Goal: Task Accomplishment & Management: Manage account settings

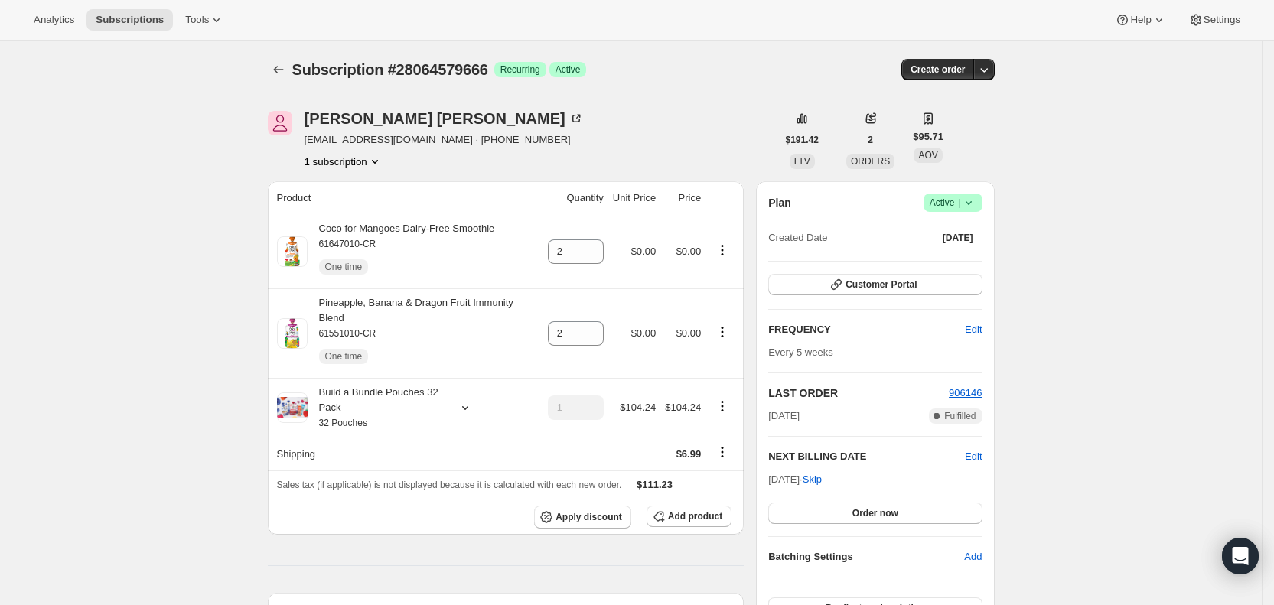
click at [153, 17] on span "Subscriptions" at bounding box center [130, 20] width 68 height 12
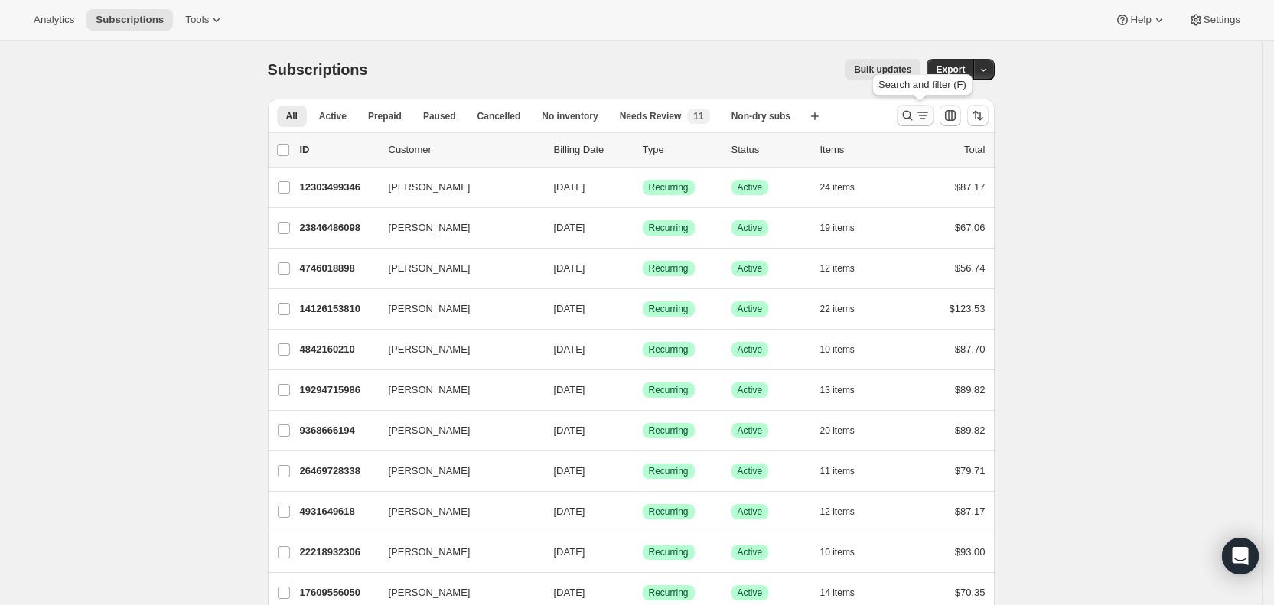
click at [915, 115] on icon "Search and filter results" at bounding box center [907, 115] width 15 height 15
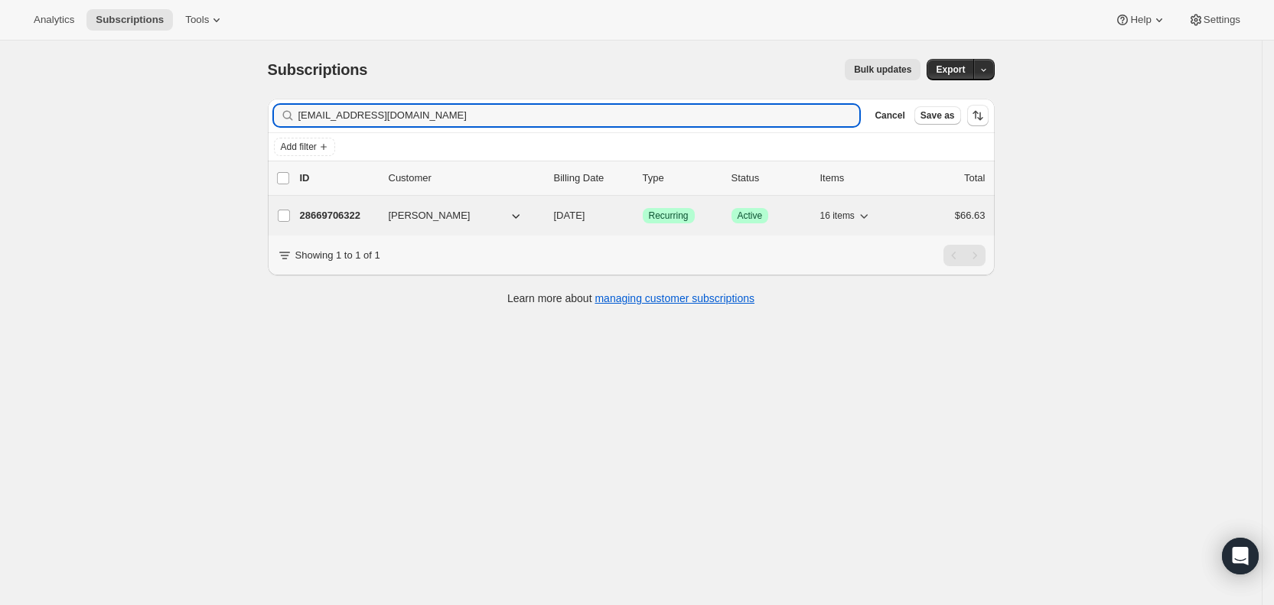
type input "[EMAIL_ADDRESS][DOMAIN_NAME]"
click at [585, 220] on span "[DATE]" at bounding box center [569, 215] width 31 height 11
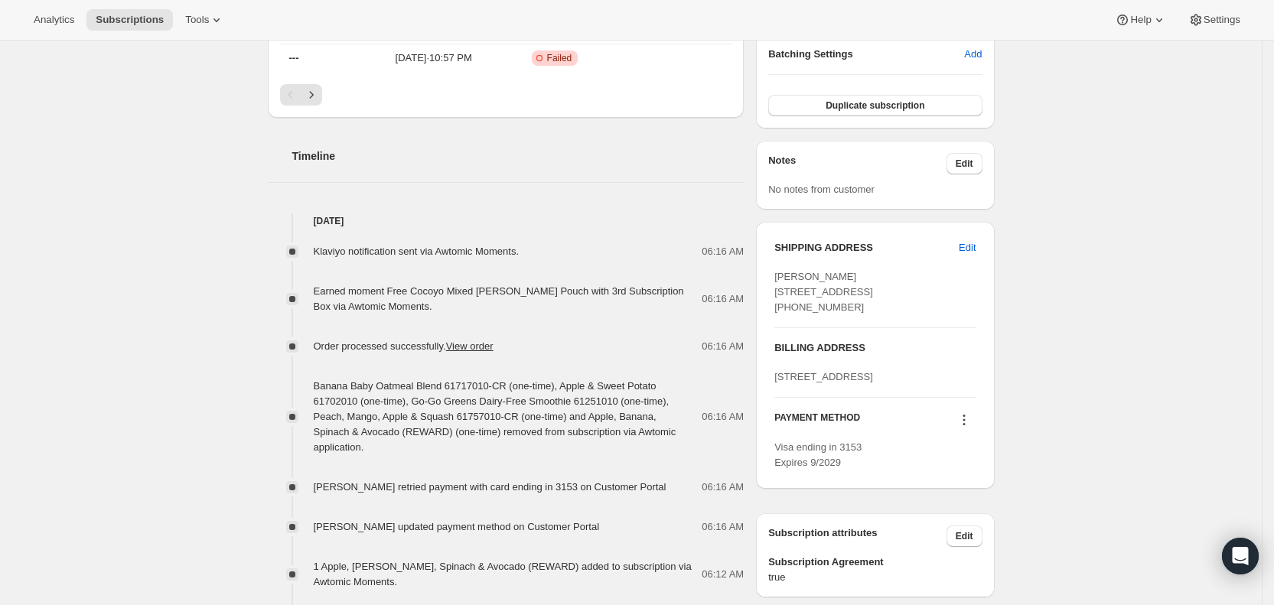
scroll to position [506, 0]
drag, startPoint x: 129, startPoint y: 17, endPoint x: 155, endPoint y: 26, distance: 27.6
click at [130, 17] on span "Subscriptions" at bounding box center [130, 20] width 68 height 12
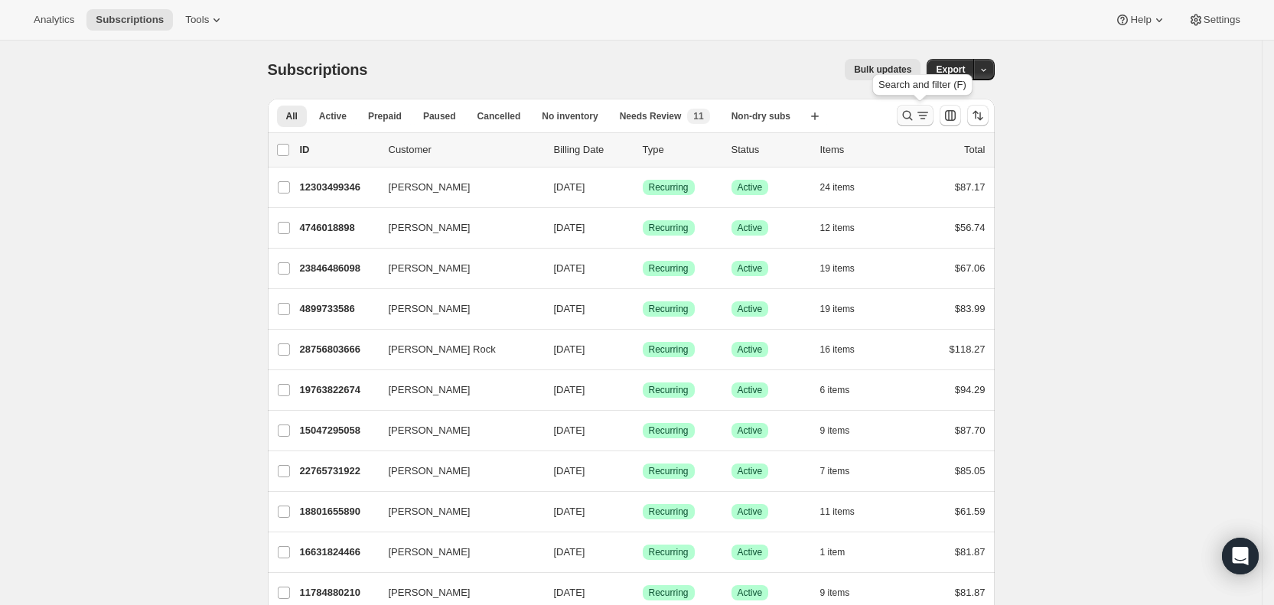
click at [925, 118] on icon "Search and filter results" at bounding box center [922, 115] width 15 height 15
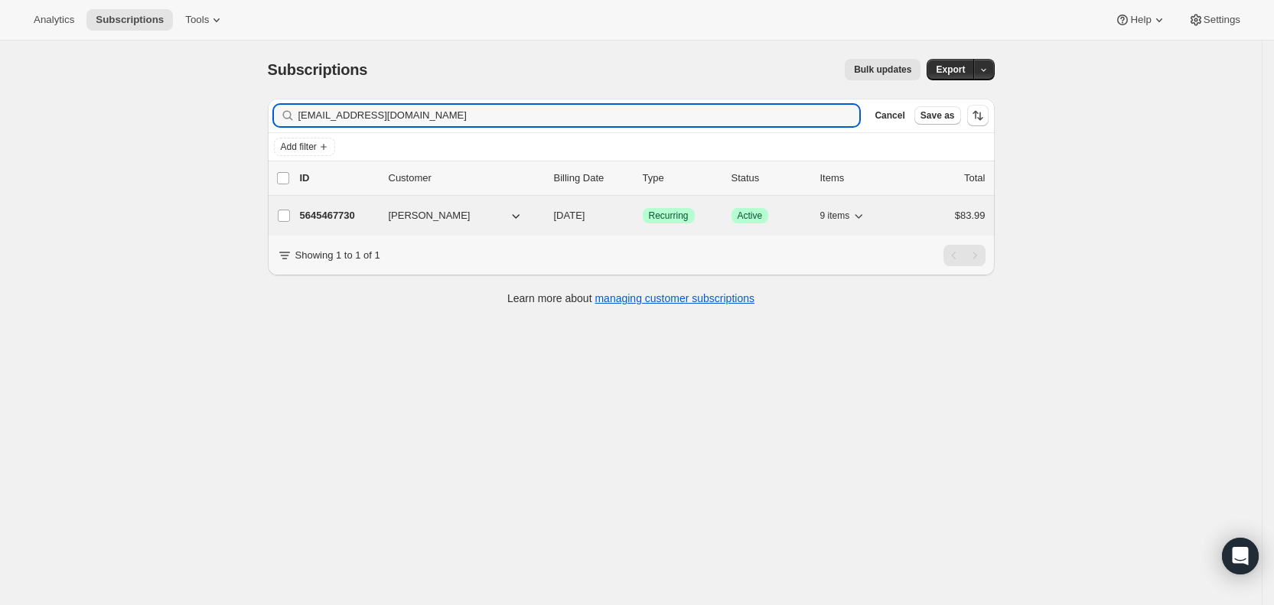
type input "[EMAIL_ADDRESS][DOMAIN_NAME]"
click at [582, 213] on span "[DATE]" at bounding box center [569, 215] width 31 height 11
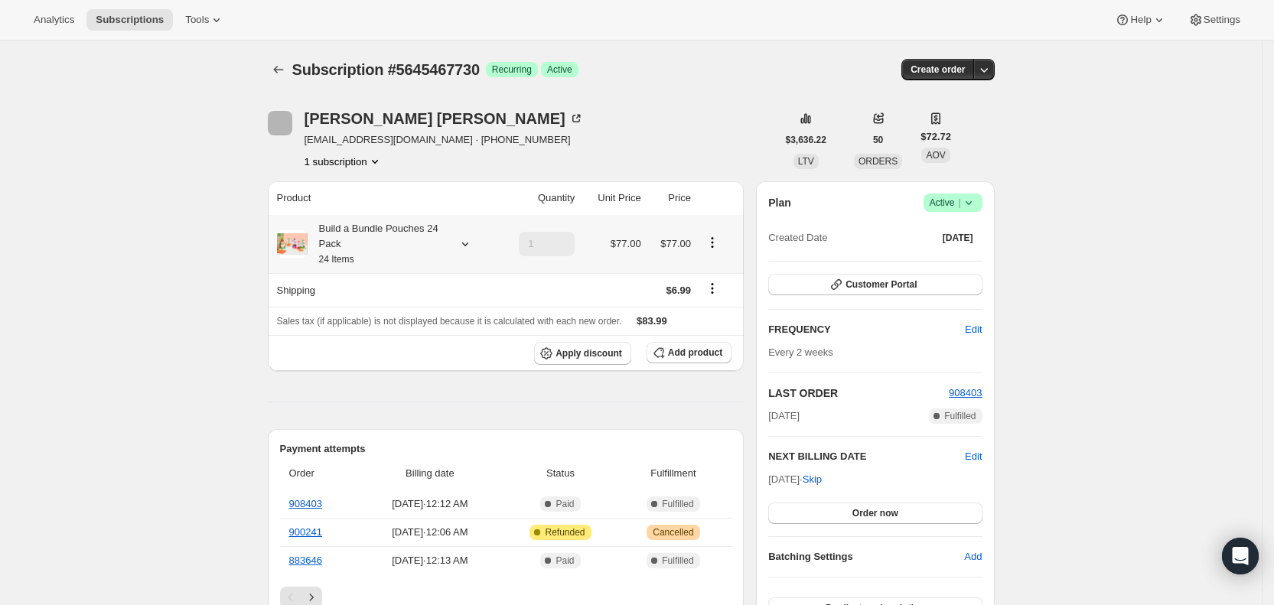
click at [473, 248] on icon at bounding box center [465, 243] width 15 height 15
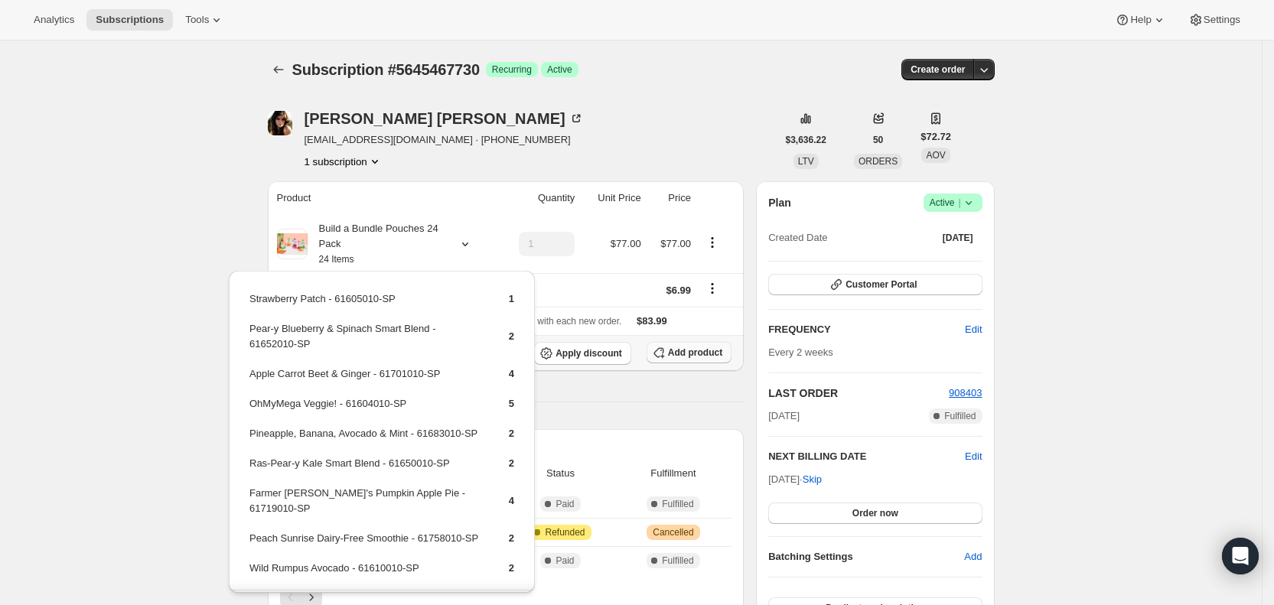
click at [689, 351] on span "Add product" at bounding box center [695, 353] width 54 height 12
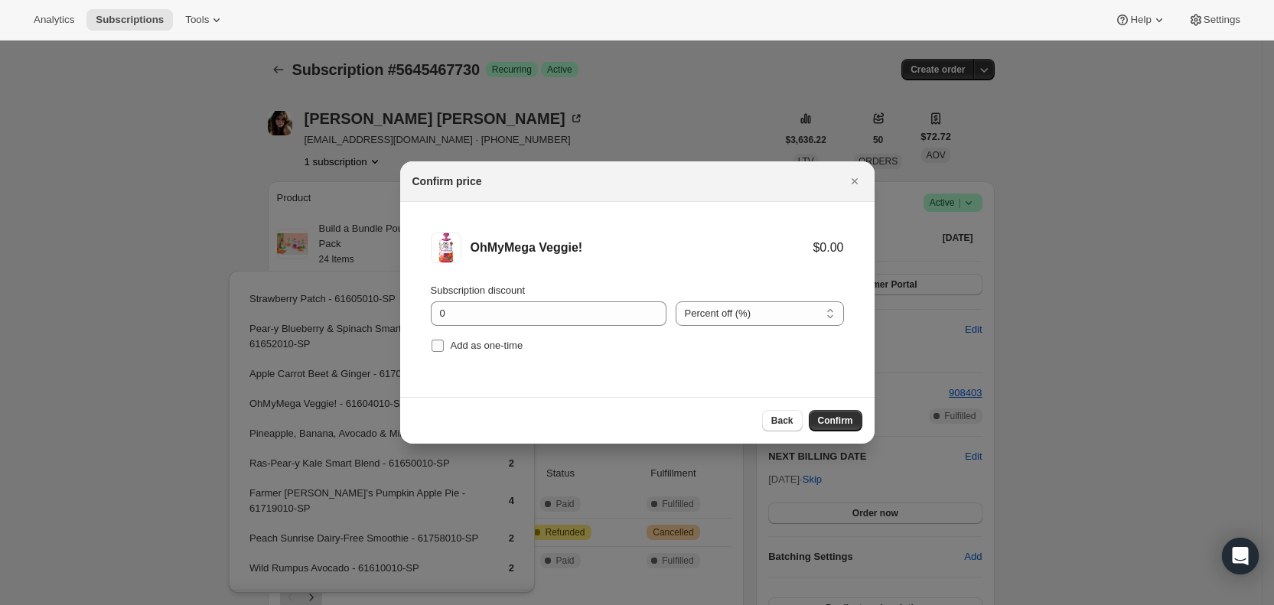
click at [438, 341] on input "Add as one-time" at bounding box center [438, 346] width 12 height 12
checkbox input "true"
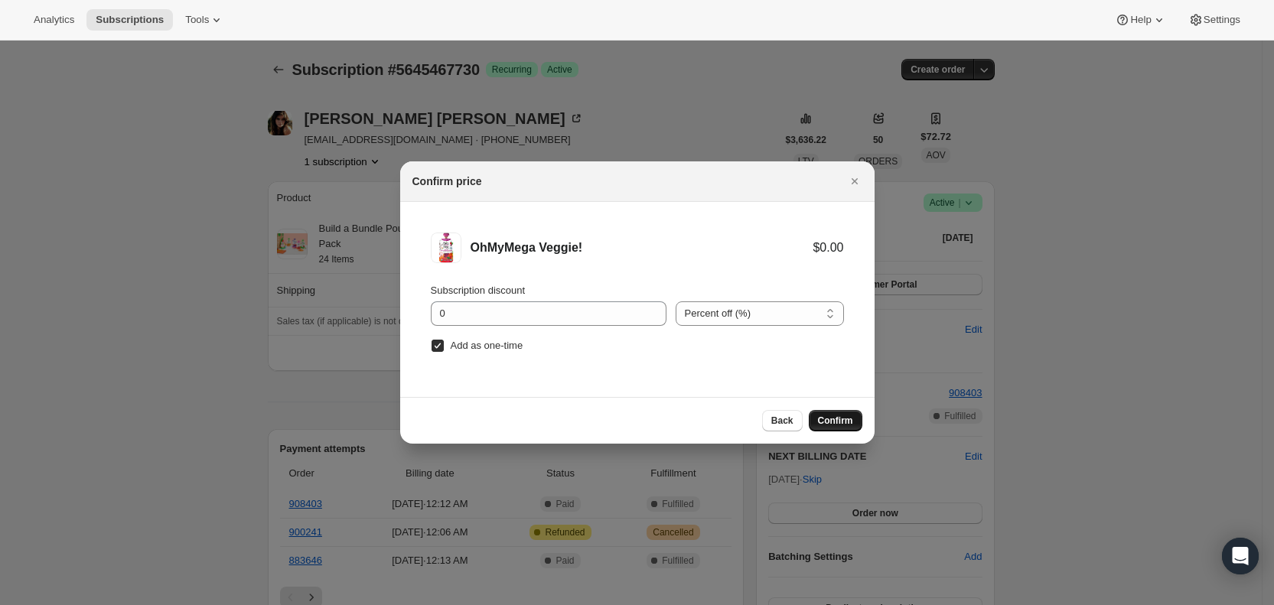
click at [844, 418] on span "Confirm" at bounding box center [835, 421] width 35 height 12
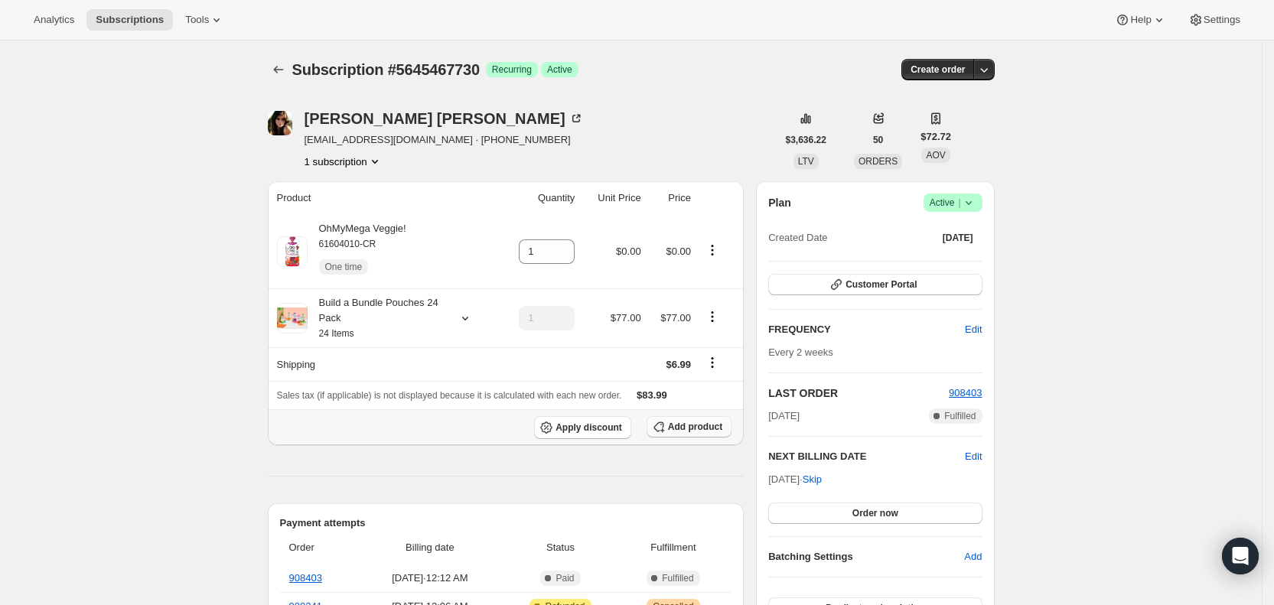
click at [704, 427] on span "Add product" at bounding box center [695, 427] width 54 height 12
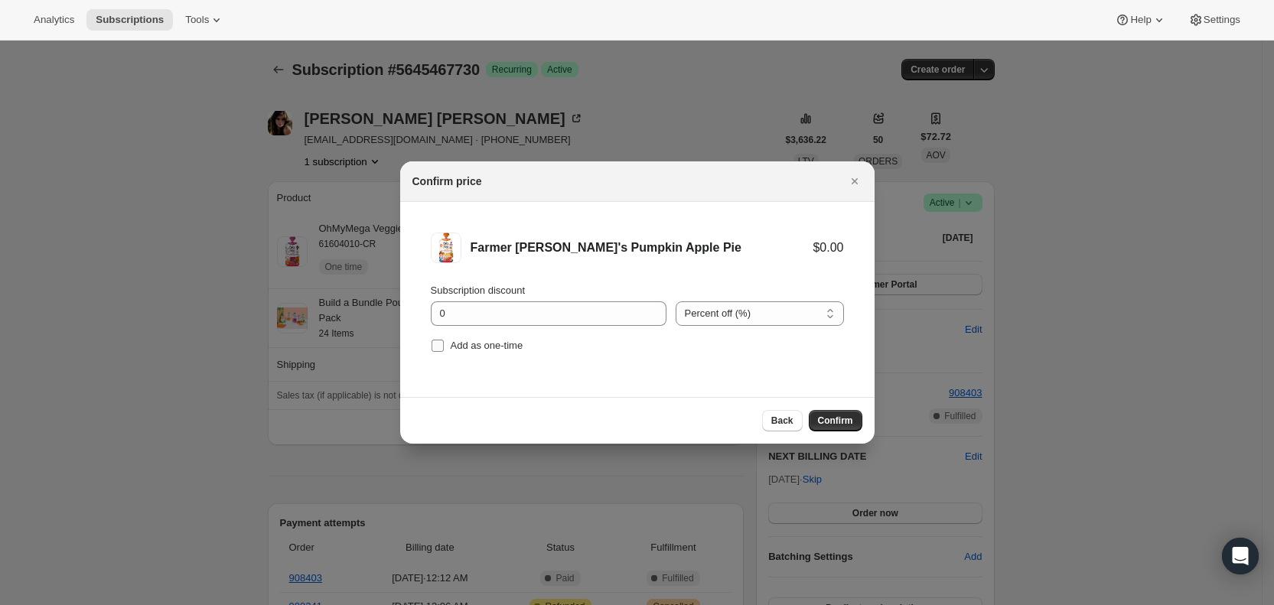
click at [435, 344] on input "Add as one-time" at bounding box center [438, 346] width 12 height 12
checkbox input "true"
drag, startPoint x: 848, startPoint y: 425, endPoint x: 817, endPoint y: 413, distance: 32.7
click at [848, 425] on span "Confirm" at bounding box center [835, 421] width 35 height 12
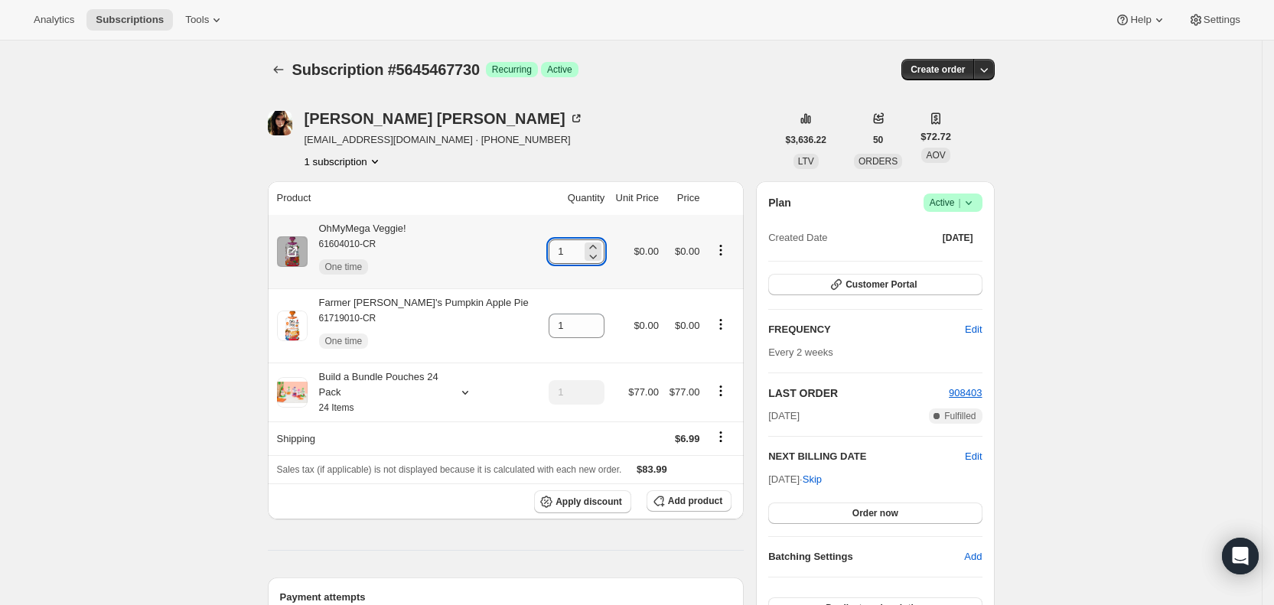
drag, startPoint x: 537, startPoint y: 250, endPoint x: 551, endPoint y: 250, distance: 13.8
click at [551, 250] on input "1" at bounding box center [565, 251] width 33 height 24
type input "2"
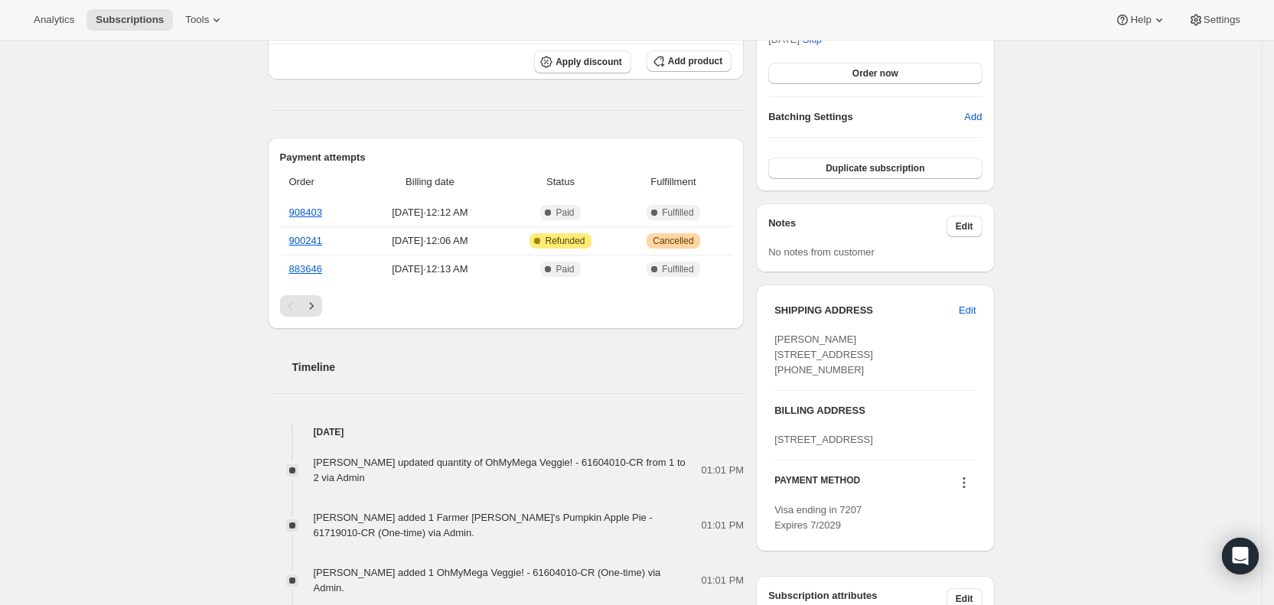
scroll to position [442, 0]
drag, startPoint x: 126, startPoint y: 15, endPoint x: 168, endPoint y: 24, distance: 43.1
click at [127, 15] on span "Subscriptions" at bounding box center [130, 20] width 68 height 12
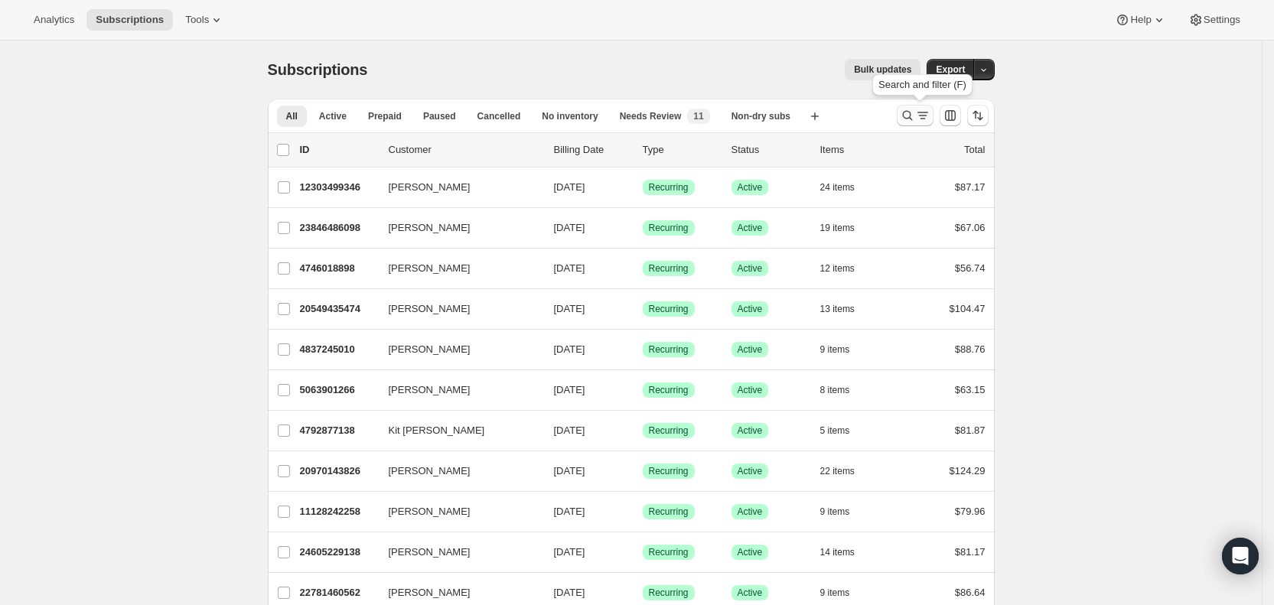
click at [930, 121] on icon "Search and filter results" at bounding box center [922, 115] width 15 height 15
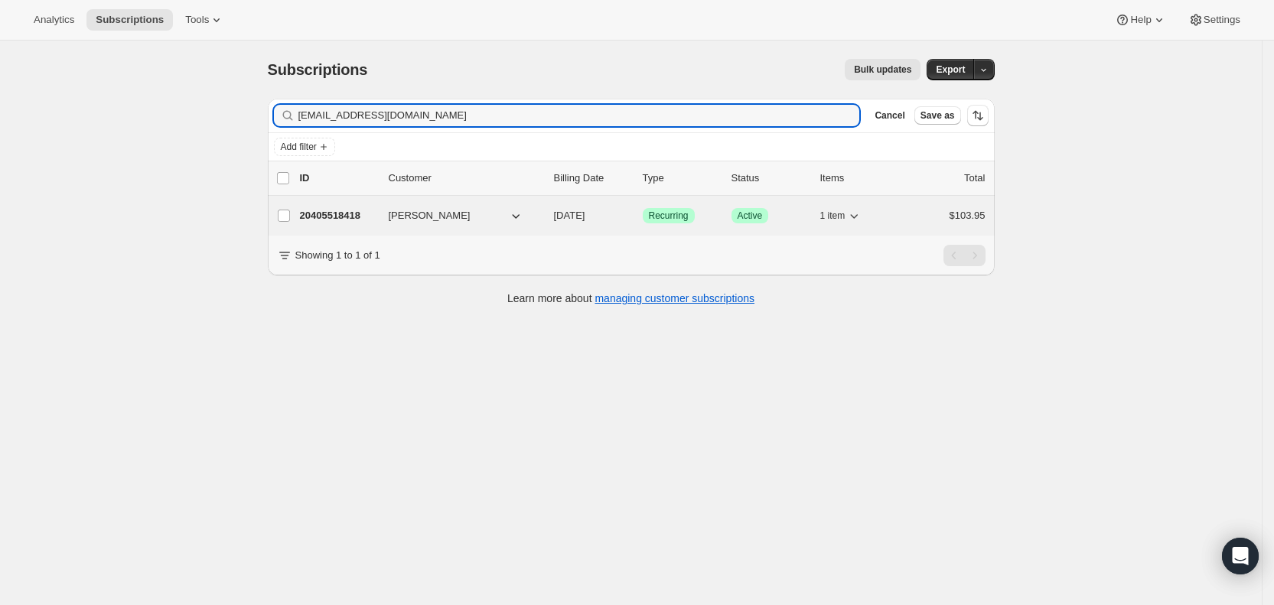
type input "[EMAIL_ADDRESS][DOMAIN_NAME]"
click at [585, 218] on span "[DATE]" at bounding box center [569, 215] width 31 height 11
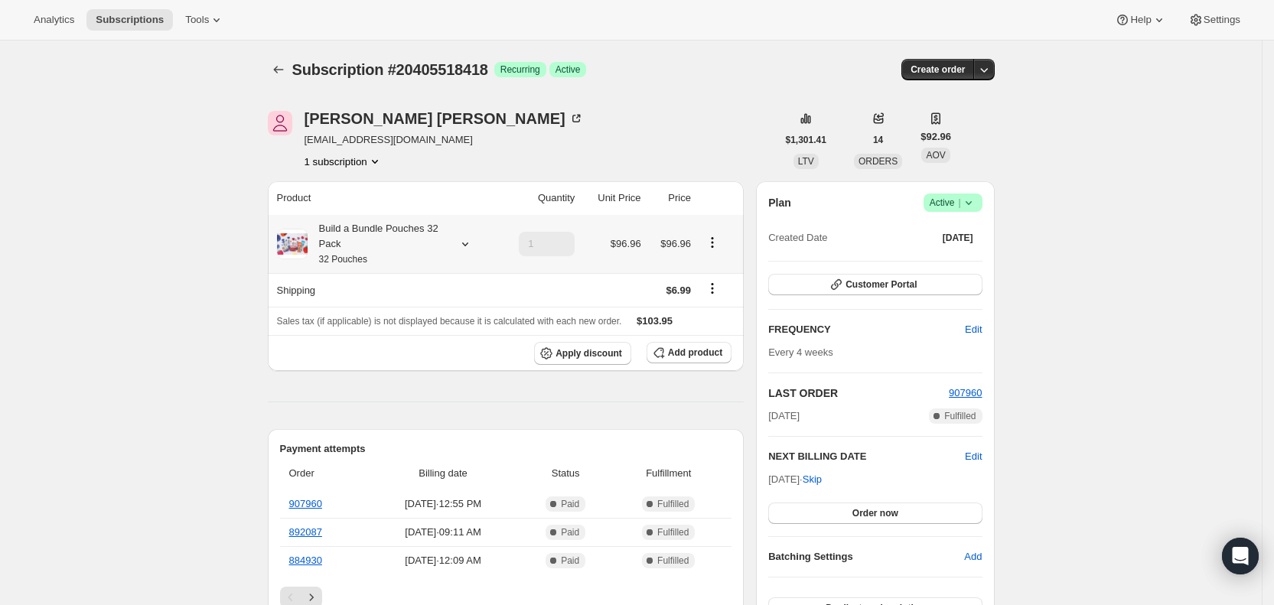
click at [472, 242] on icon at bounding box center [465, 243] width 15 height 15
click at [709, 354] on span "Add product" at bounding box center [695, 353] width 54 height 12
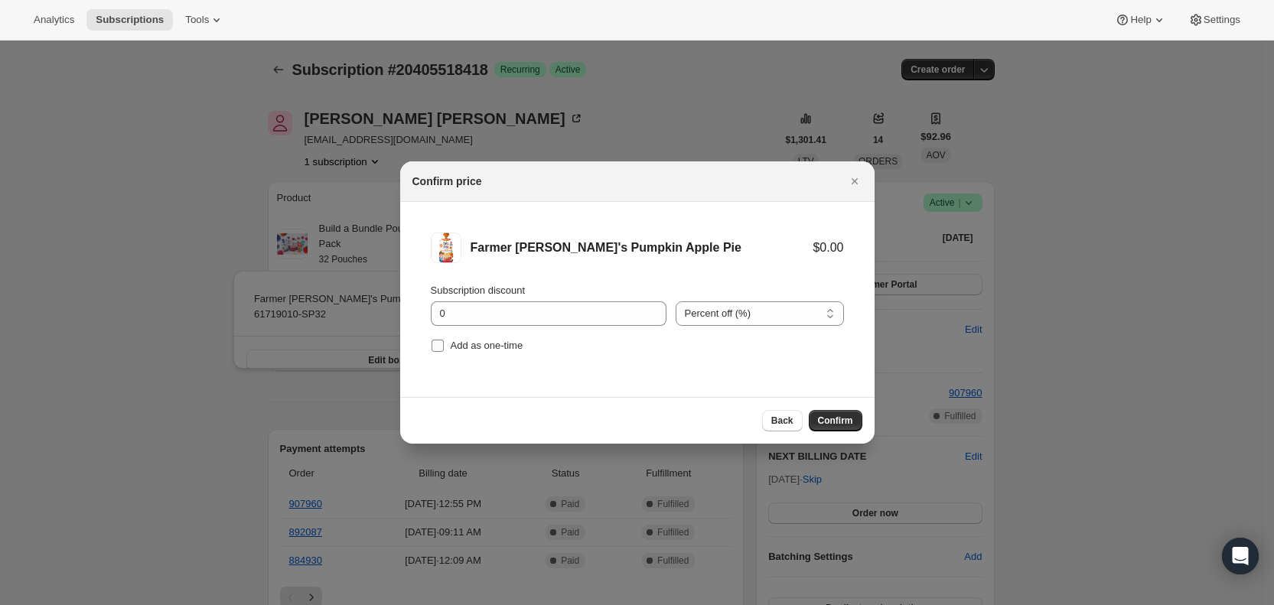
click at [438, 347] on input "Add as one-time" at bounding box center [438, 346] width 12 height 12
checkbox input "true"
click at [842, 421] on span "Confirm" at bounding box center [835, 421] width 35 height 12
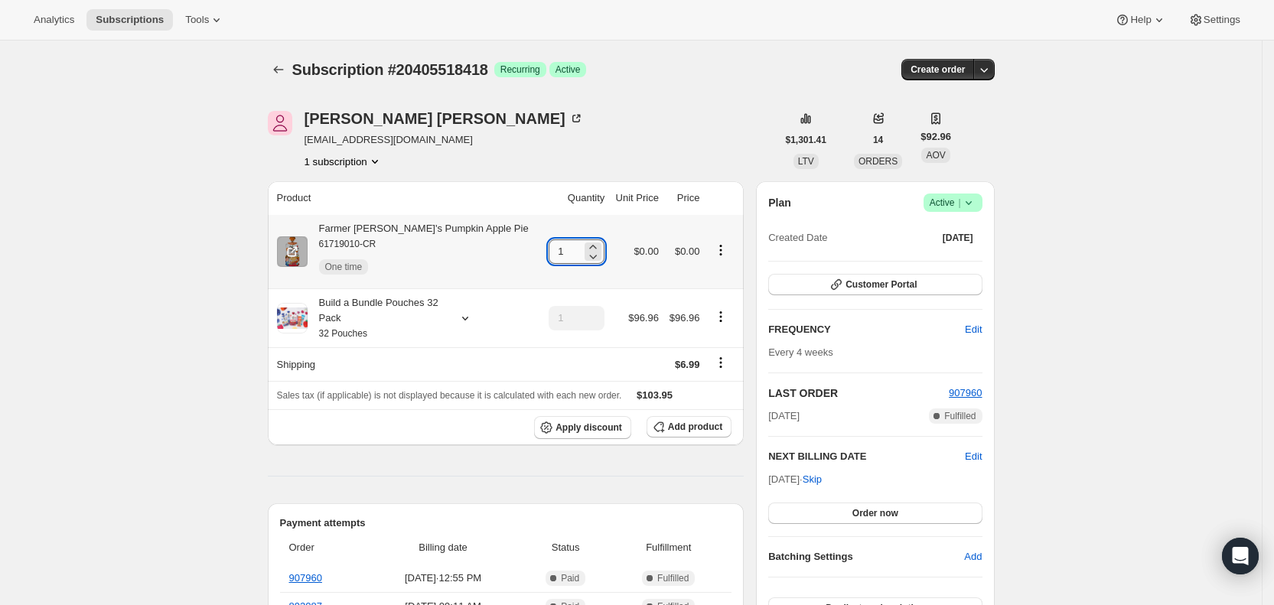
drag, startPoint x: 537, startPoint y: 249, endPoint x: 549, endPoint y: 249, distance: 11.5
click at [549, 249] on input "1" at bounding box center [565, 251] width 33 height 24
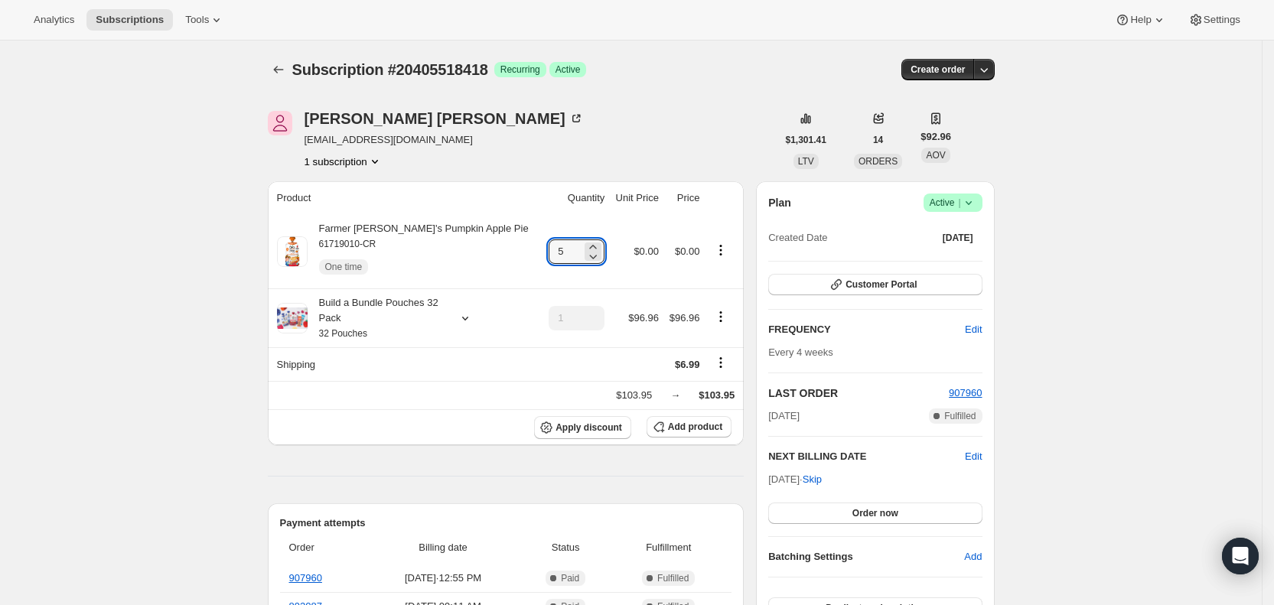
type input "5"
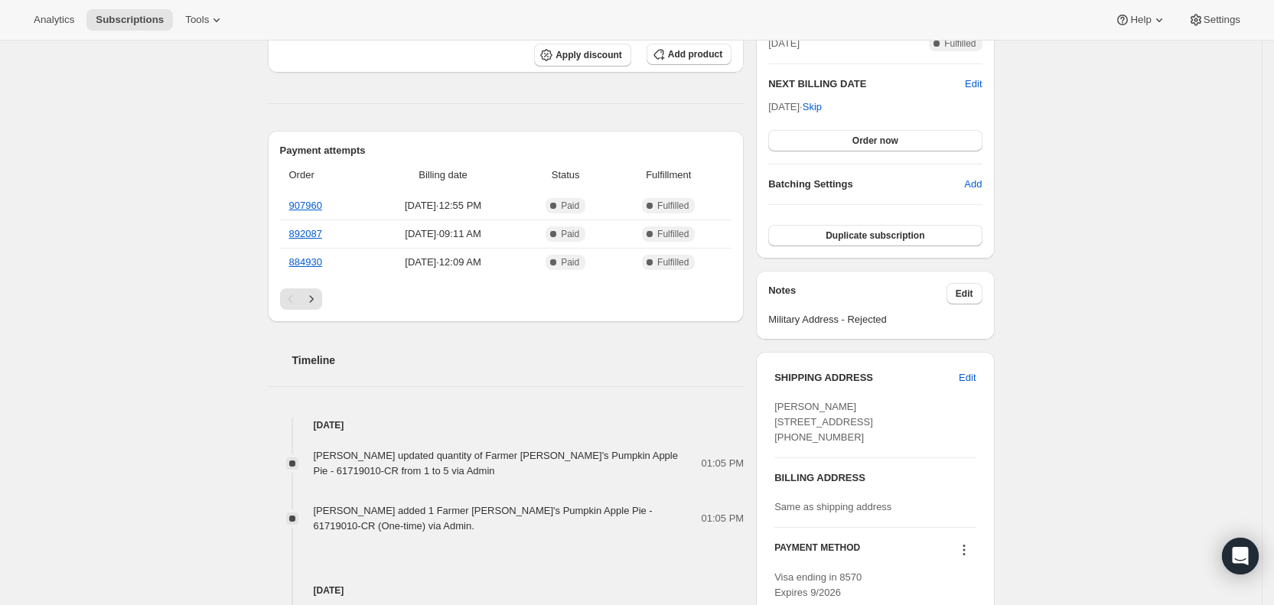
scroll to position [377, 0]
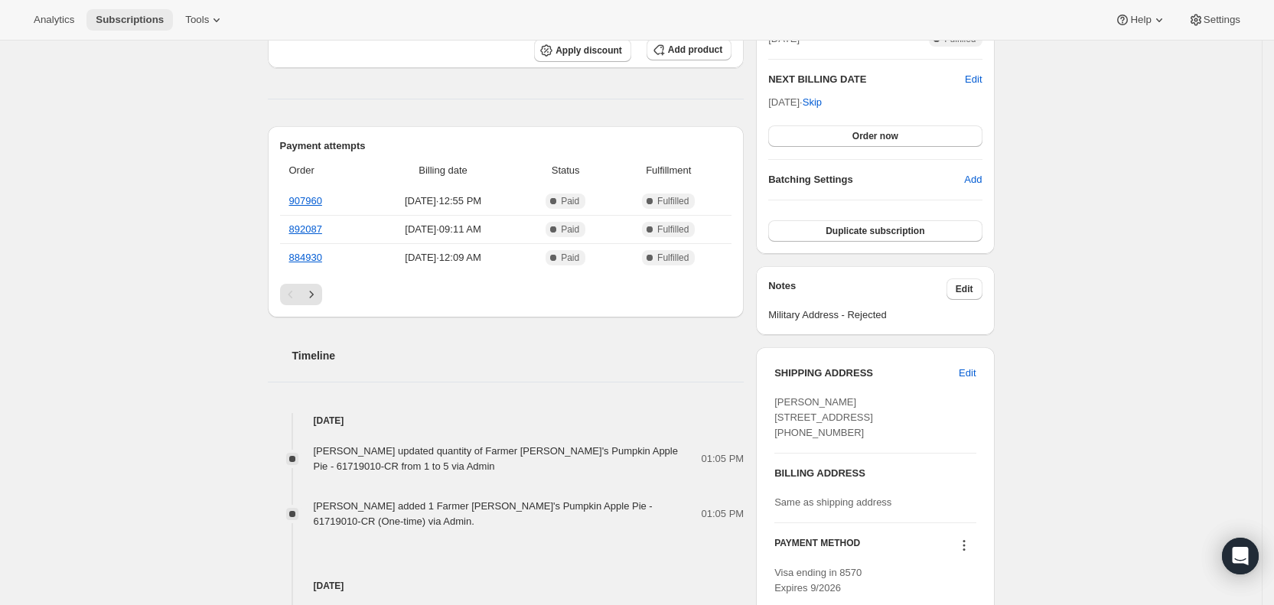
click at [117, 20] on span "Subscriptions" at bounding box center [130, 20] width 68 height 12
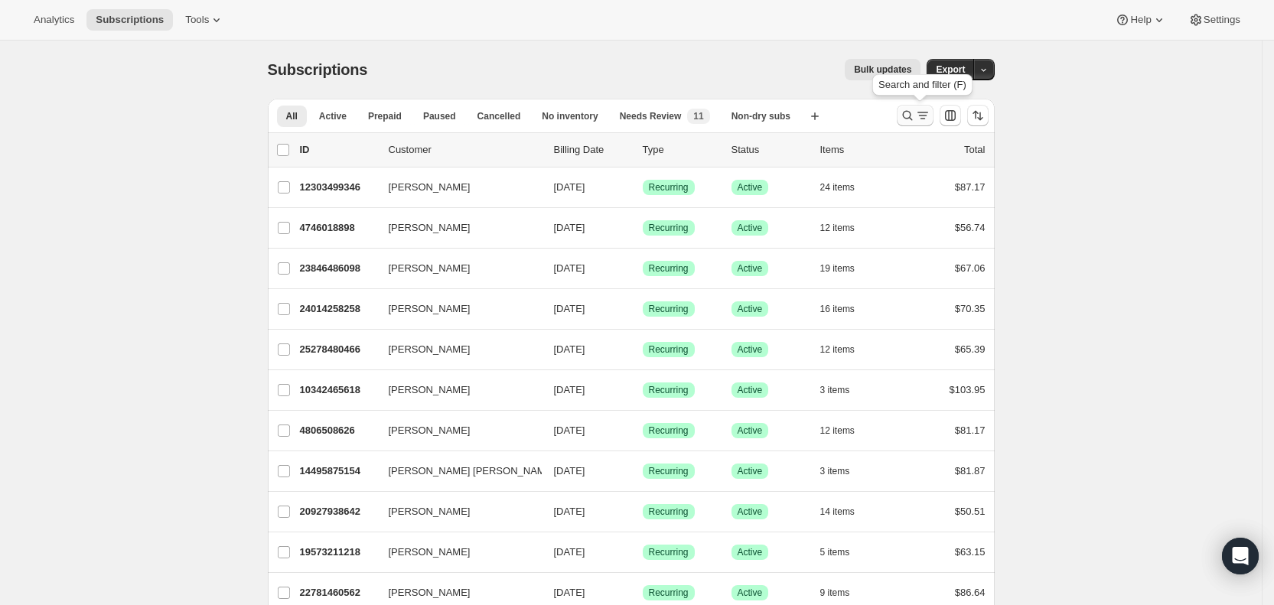
click at [912, 113] on icon "Search and filter results" at bounding box center [907, 116] width 10 height 10
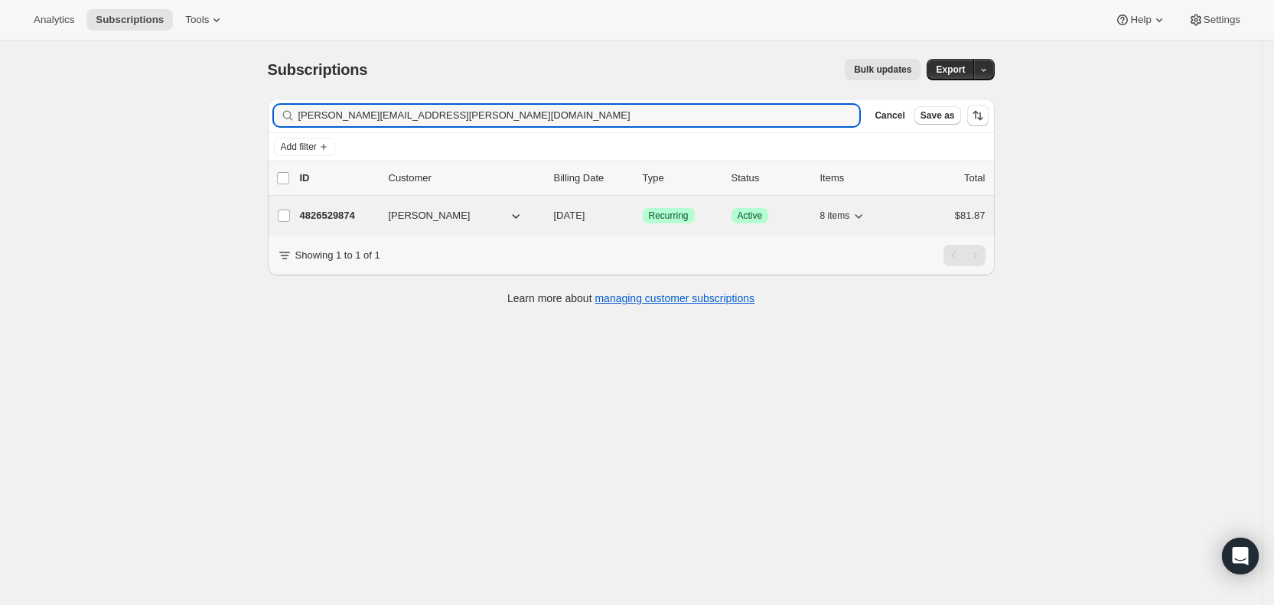
type input "[PERSON_NAME][EMAIL_ADDRESS][PERSON_NAME][DOMAIN_NAME]"
click at [585, 211] on span "[DATE]" at bounding box center [569, 215] width 31 height 11
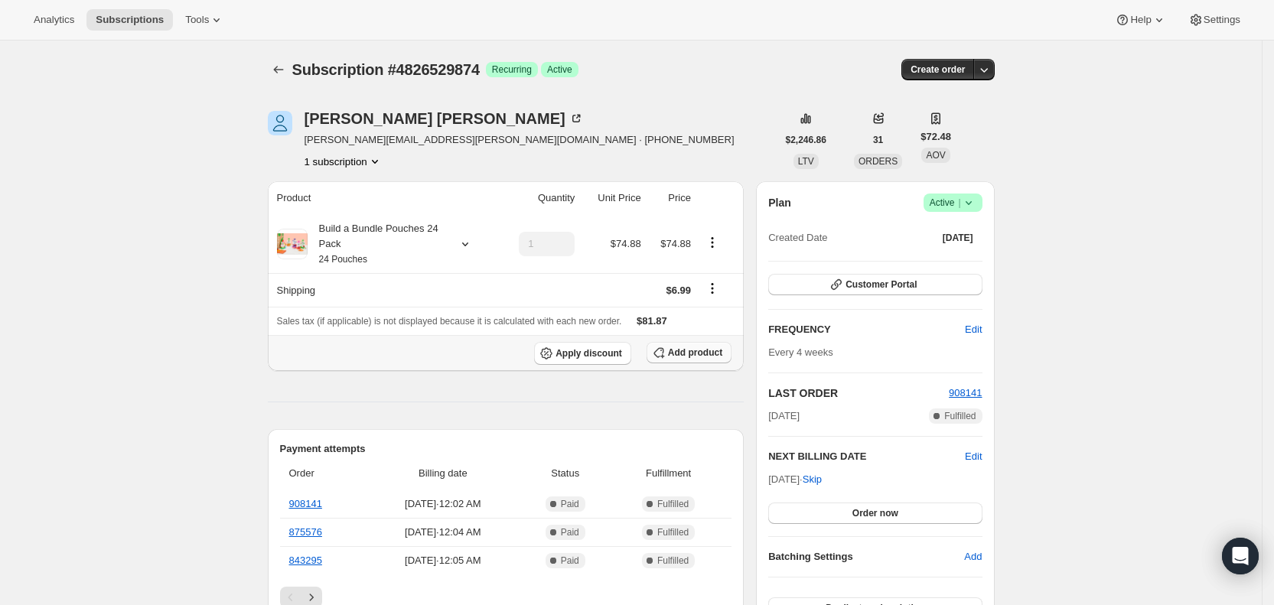
click at [689, 349] on span "Add product" at bounding box center [695, 353] width 54 height 12
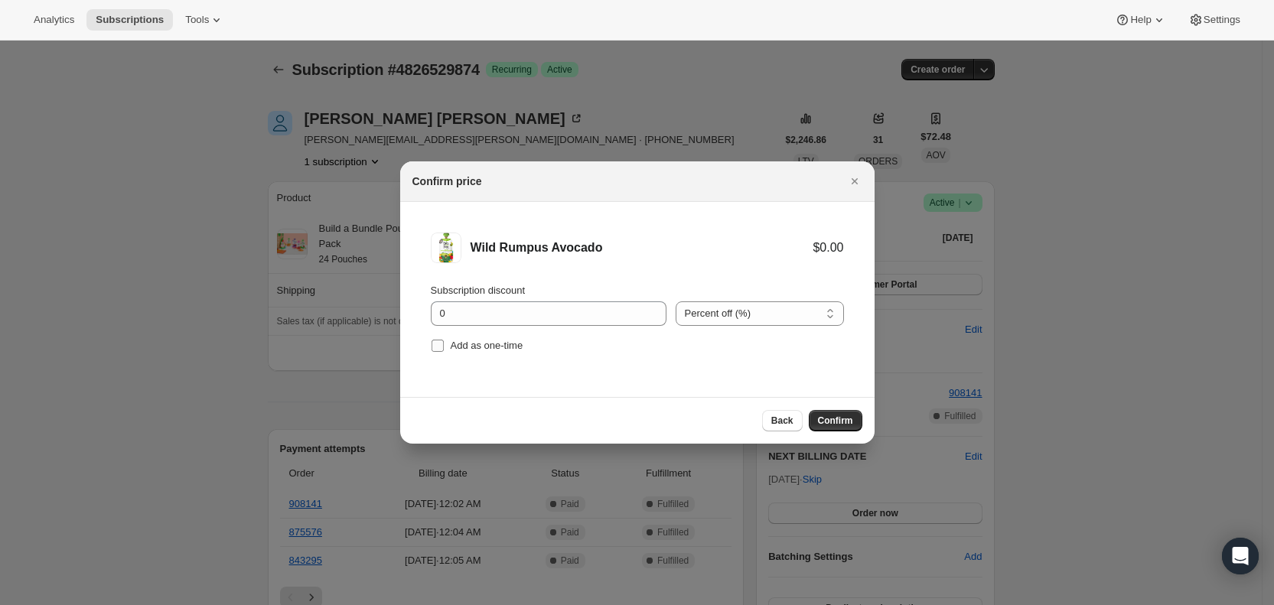
click at [441, 346] on input "Add as one-time" at bounding box center [438, 346] width 12 height 12
checkbox input "true"
click at [833, 419] on span "Confirm" at bounding box center [835, 421] width 35 height 12
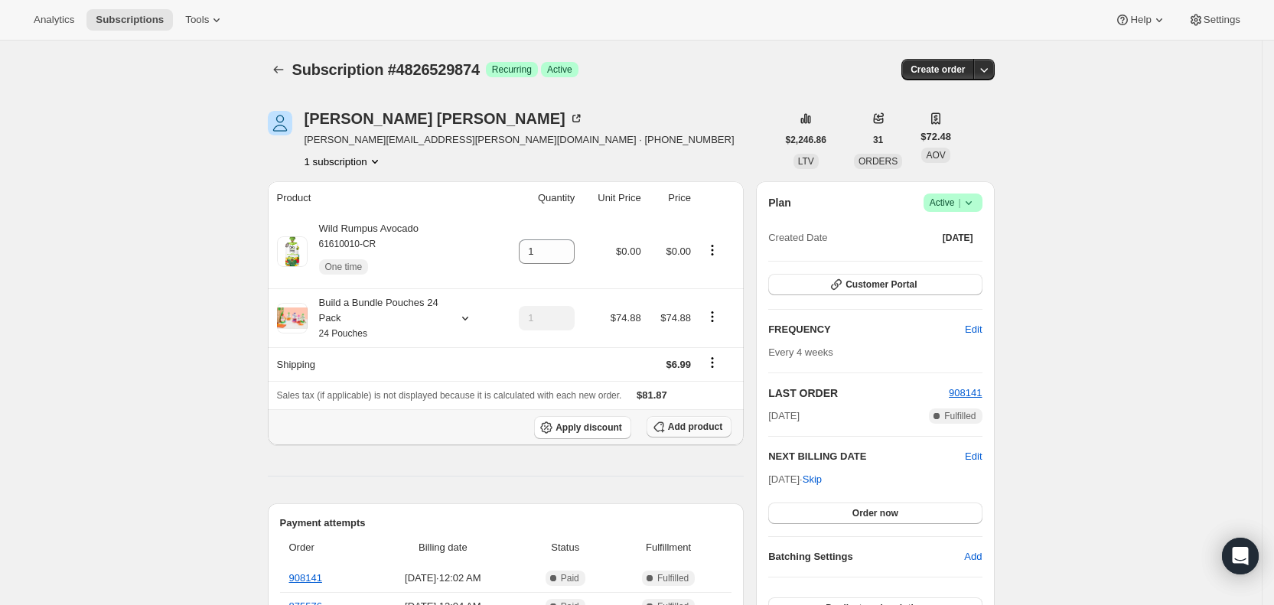
click at [699, 430] on span "Add product" at bounding box center [695, 427] width 54 height 12
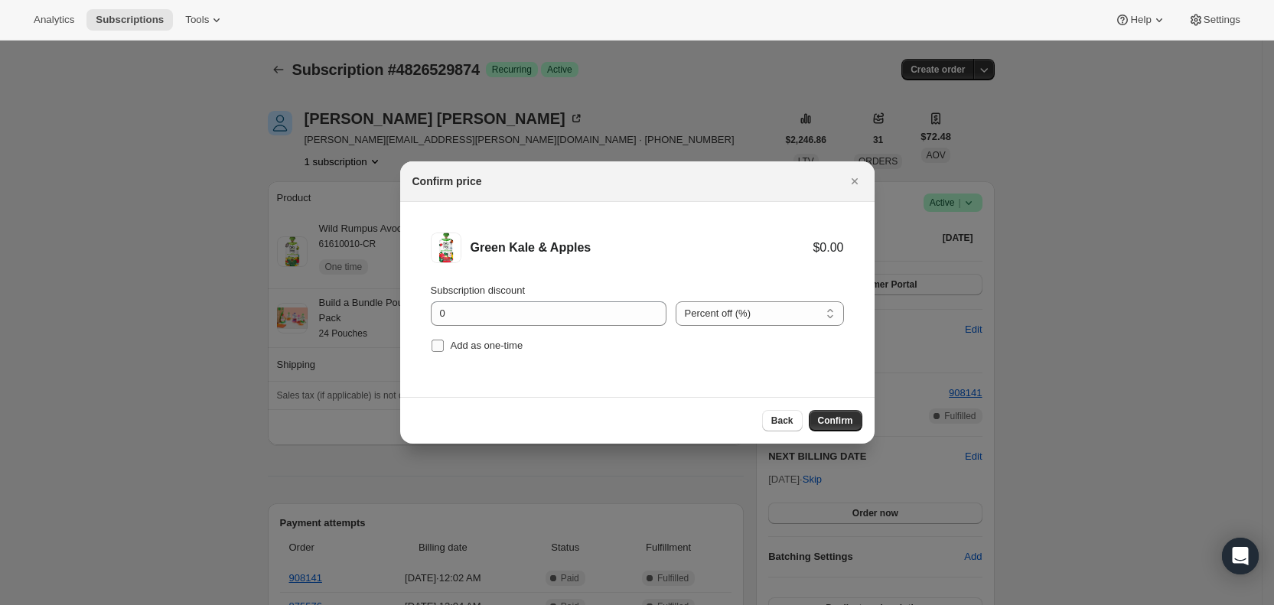
click at [436, 346] on input "Add as one-time" at bounding box center [438, 346] width 12 height 12
checkbox input "true"
click at [818, 419] on button "Confirm" at bounding box center [836, 420] width 54 height 21
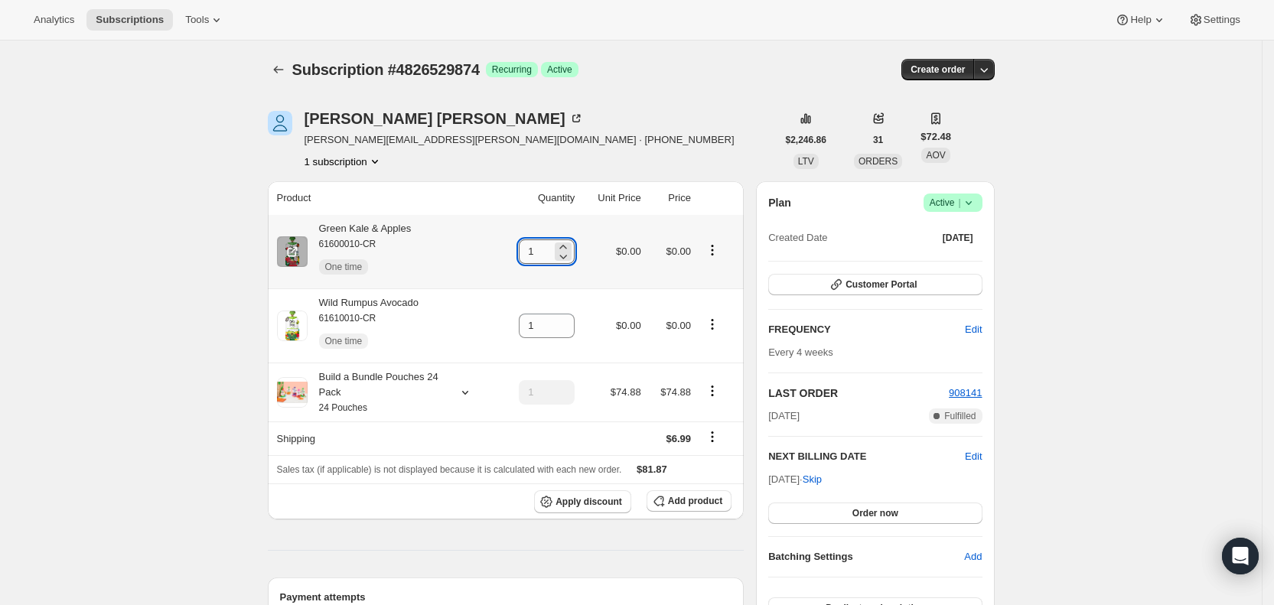
drag, startPoint x: 531, startPoint y: 259, endPoint x: 549, endPoint y: 257, distance: 17.7
click at [549, 257] on input "1" at bounding box center [535, 251] width 33 height 24
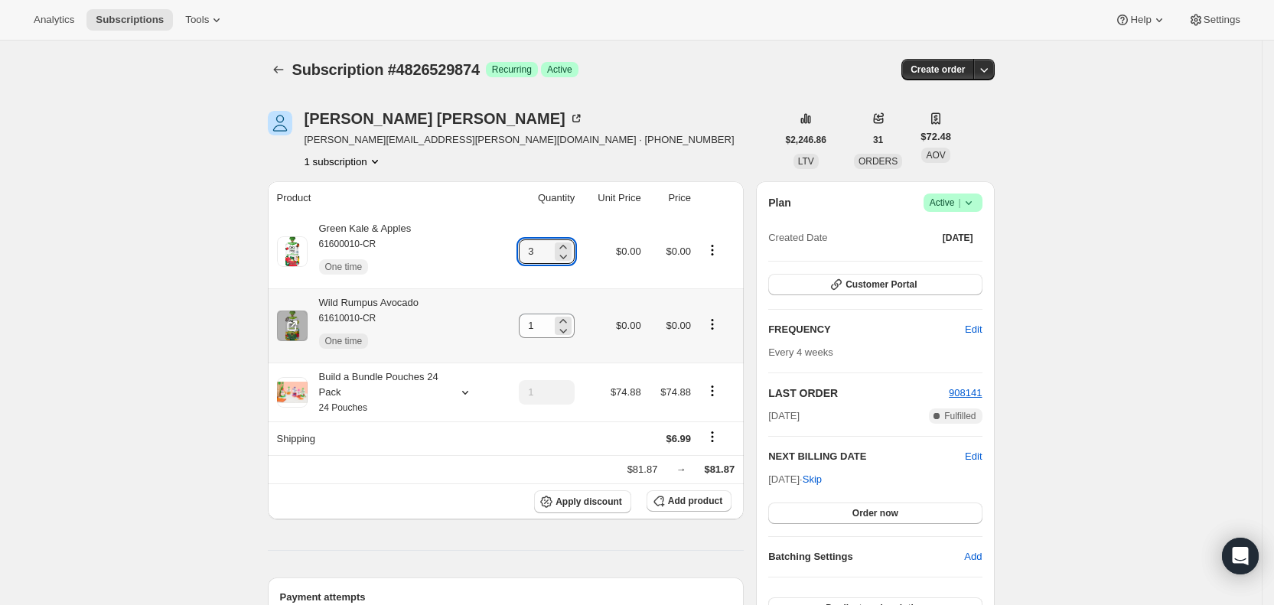
type input "3"
drag, startPoint x: 581, startPoint y: 328, endPoint x: 591, endPoint y: 327, distance: 10.1
click at [588, 329] on tr "Wild Rumpus Avocado 61610010-CR One time 1 $0.00 $0.00" at bounding box center [506, 325] width 477 height 74
type input "3"
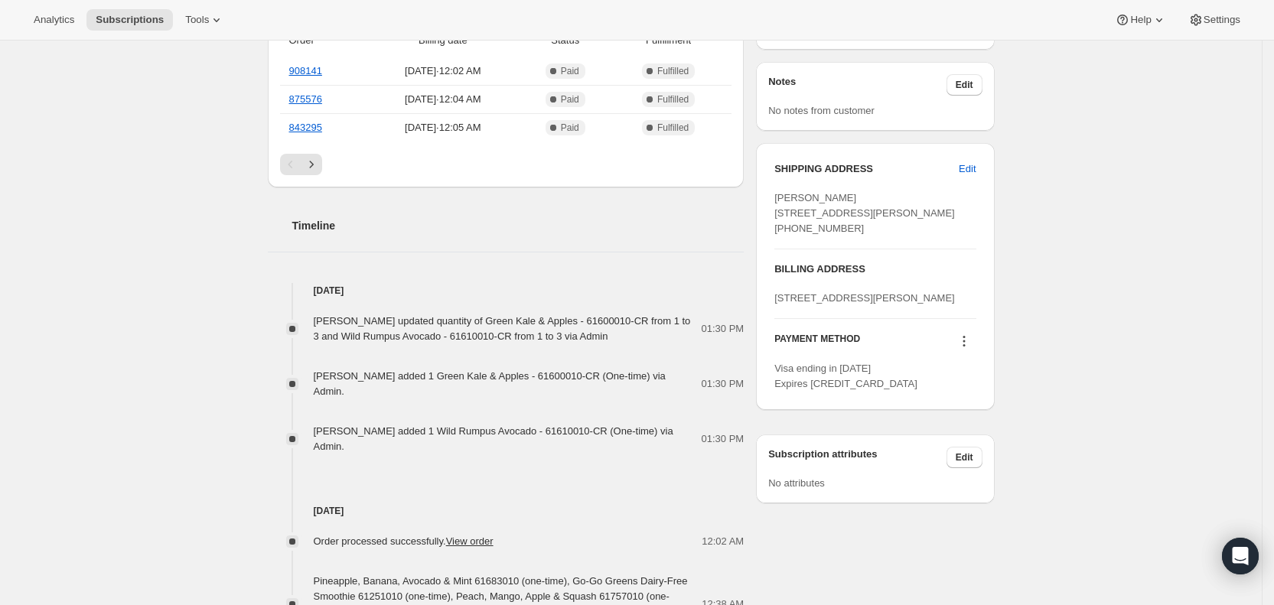
scroll to position [591, 0]
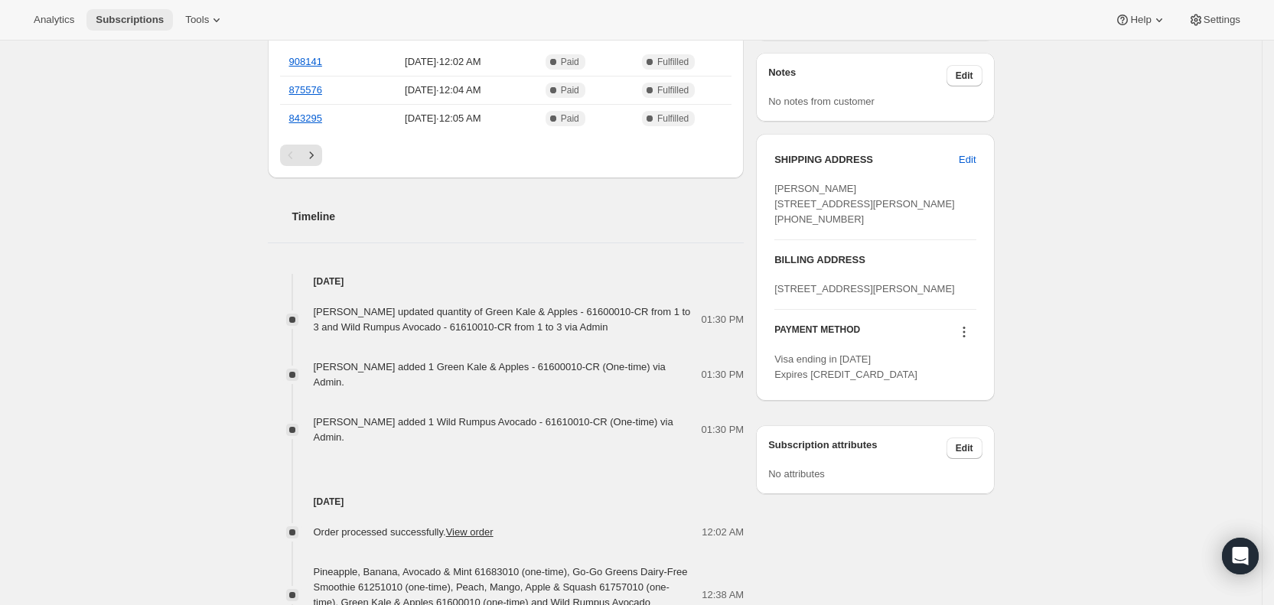
click at [129, 16] on span "Subscriptions" at bounding box center [130, 20] width 68 height 12
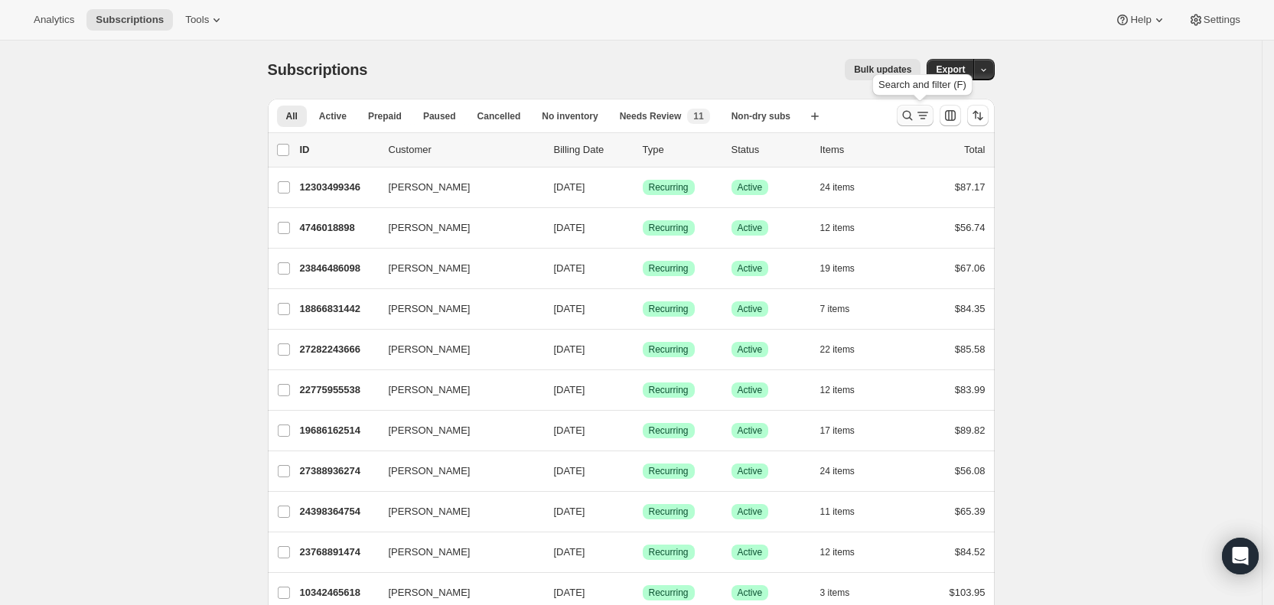
click at [912, 114] on icon "Search and filter results" at bounding box center [907, 116] width 10 height 10
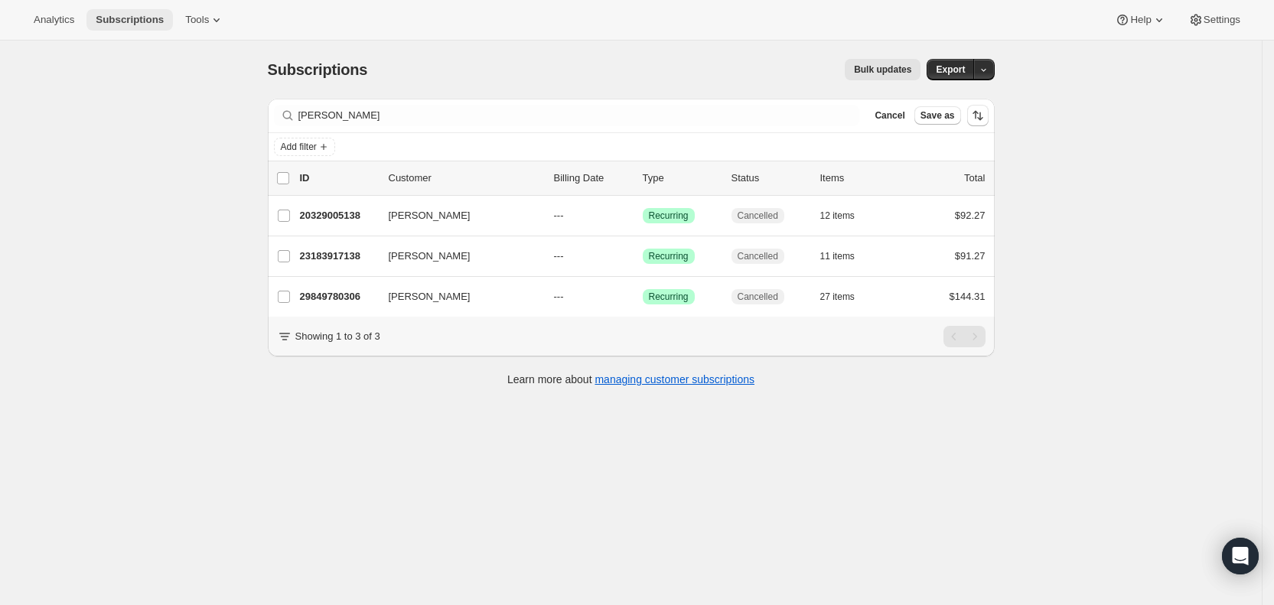
click at [135, 11] on button "Subscriptions" at bounding box center [129, 19] width 86 height 21
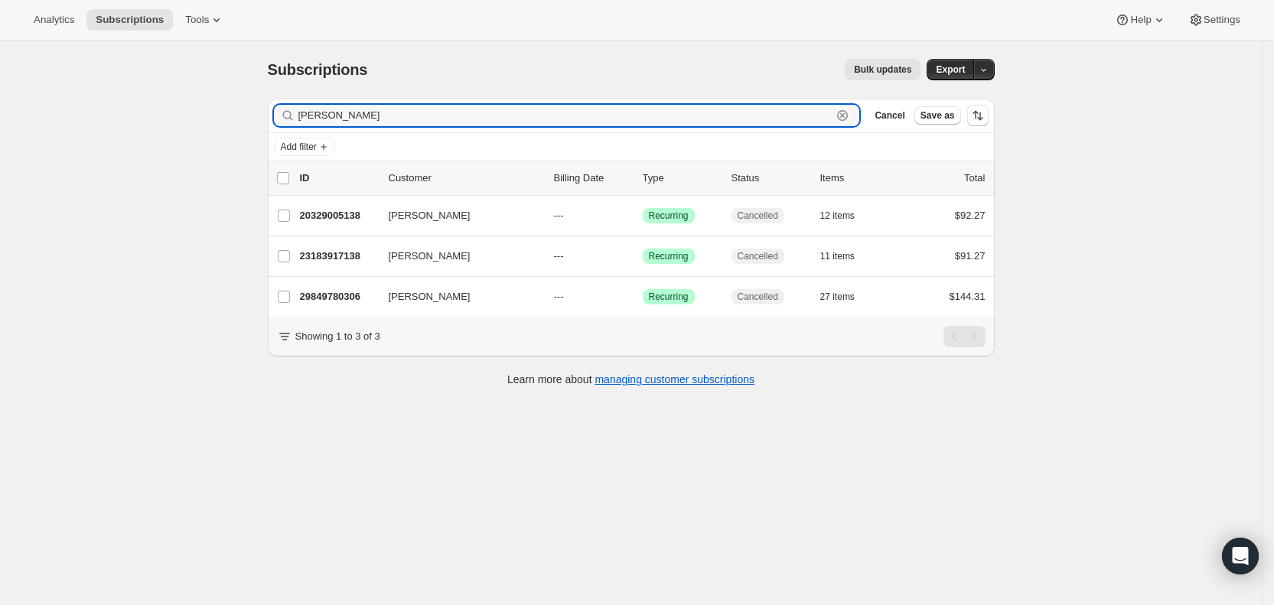
drag, startPoint x: 461, startPoint y: 118, endPoint x: 302, endPoint y: 117, distance: 159.2
click at [302, 117] on div "[PERSON_NAME] Clear" at bounding box center [567, 115] width 586 height 21
paste input "[EMAIL_ADDRESS][DOMAIN_NAME]"
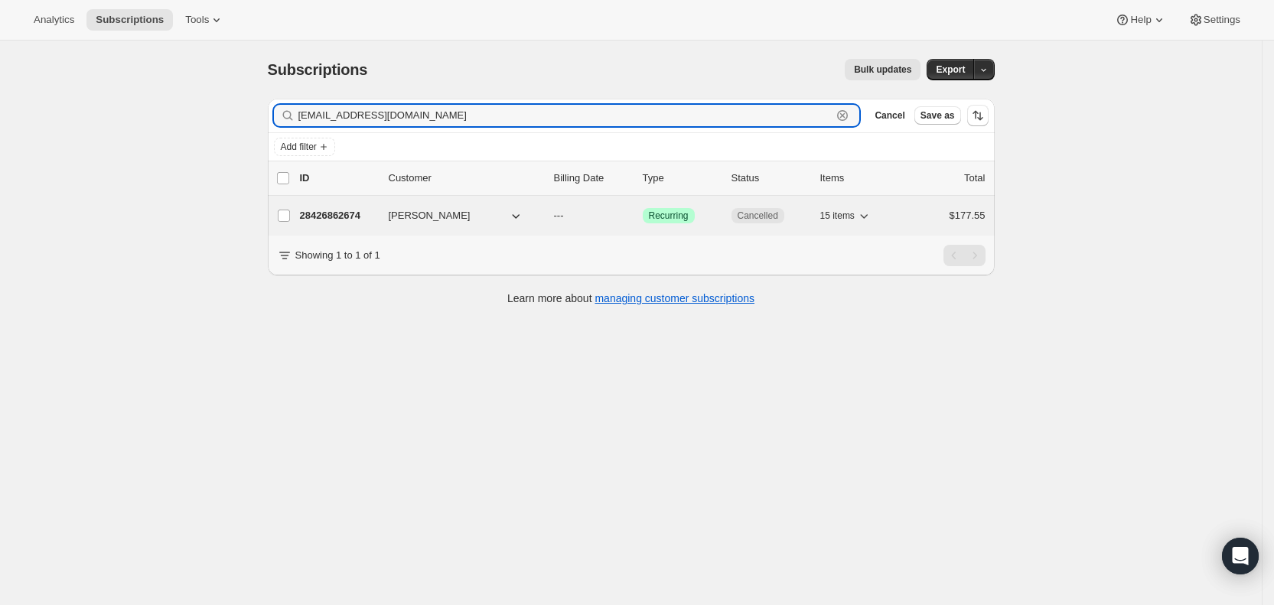
type input "[EMAIL_ADDRESS][DOMAIN_NAME]"
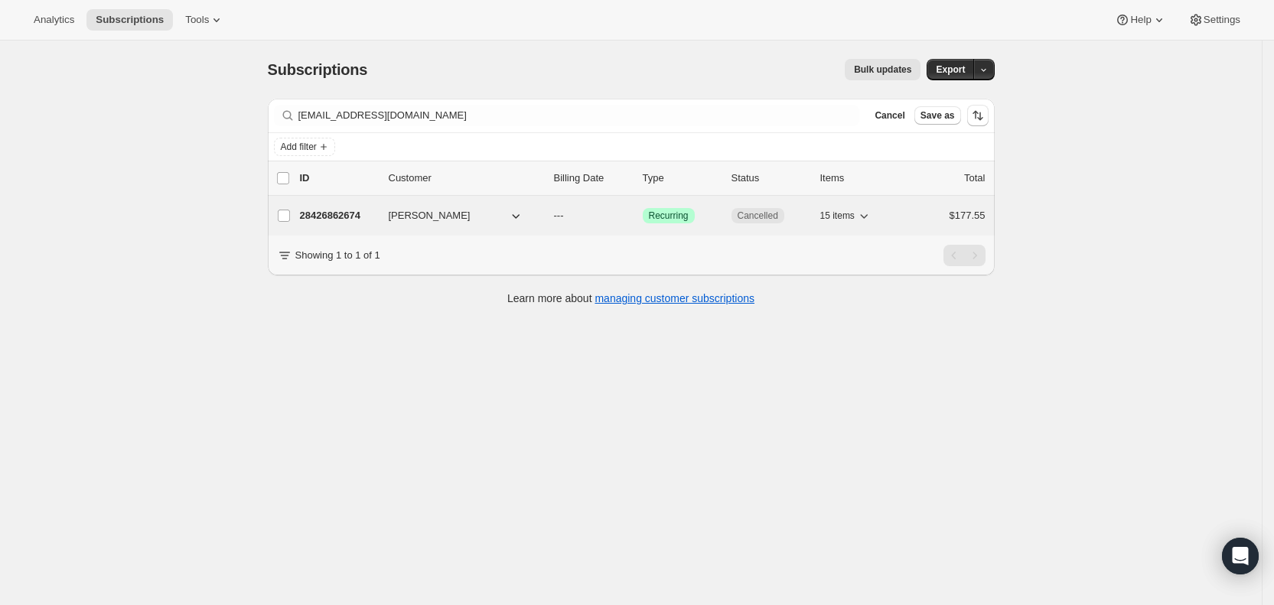
click at [575, 209] on p "---" at bounding box center [592, 215] width 77 height 15
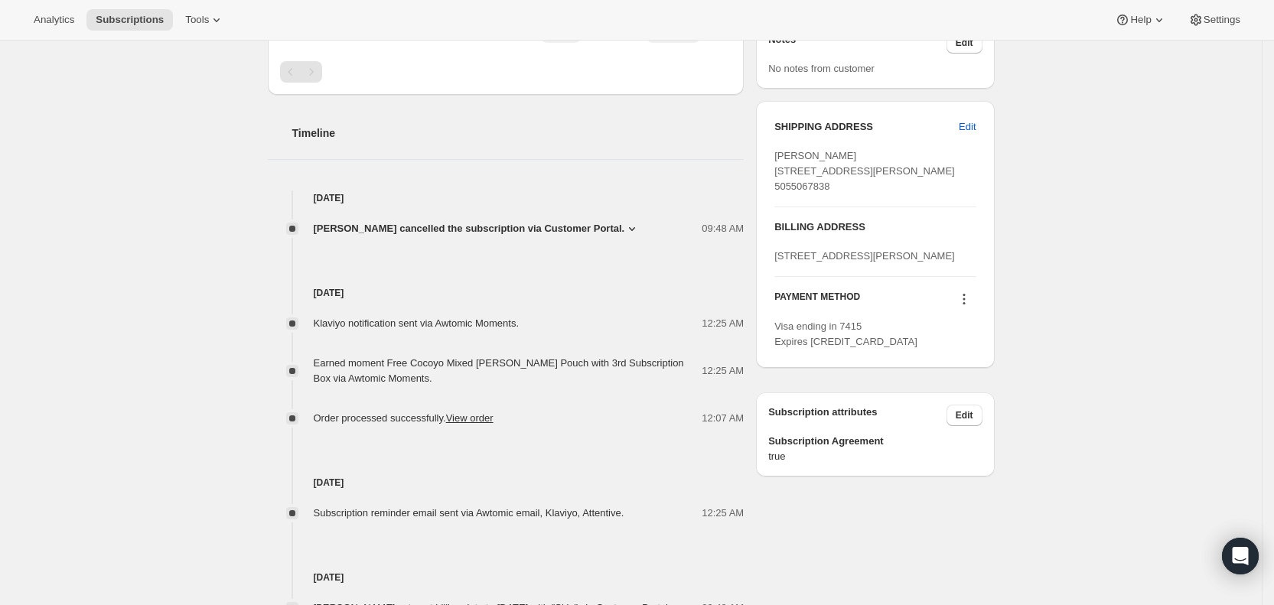
scroll to position [562, 0]
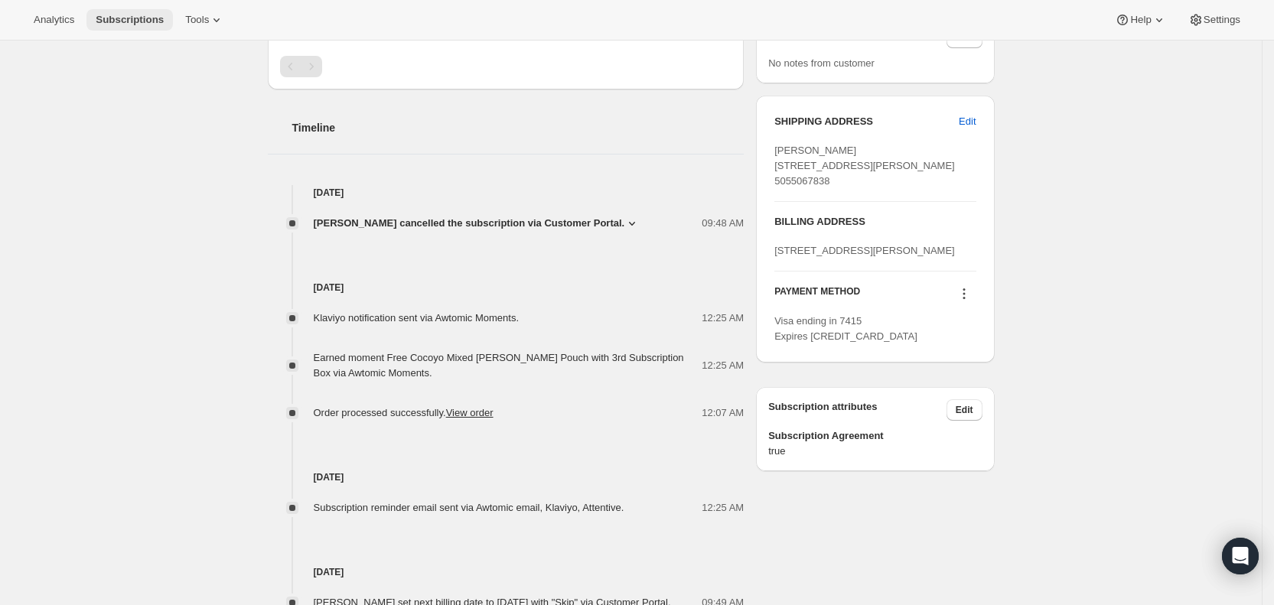
click at [135, 19] on span "Subscriptions" at bounding box center [130, 20] width 68 height 12
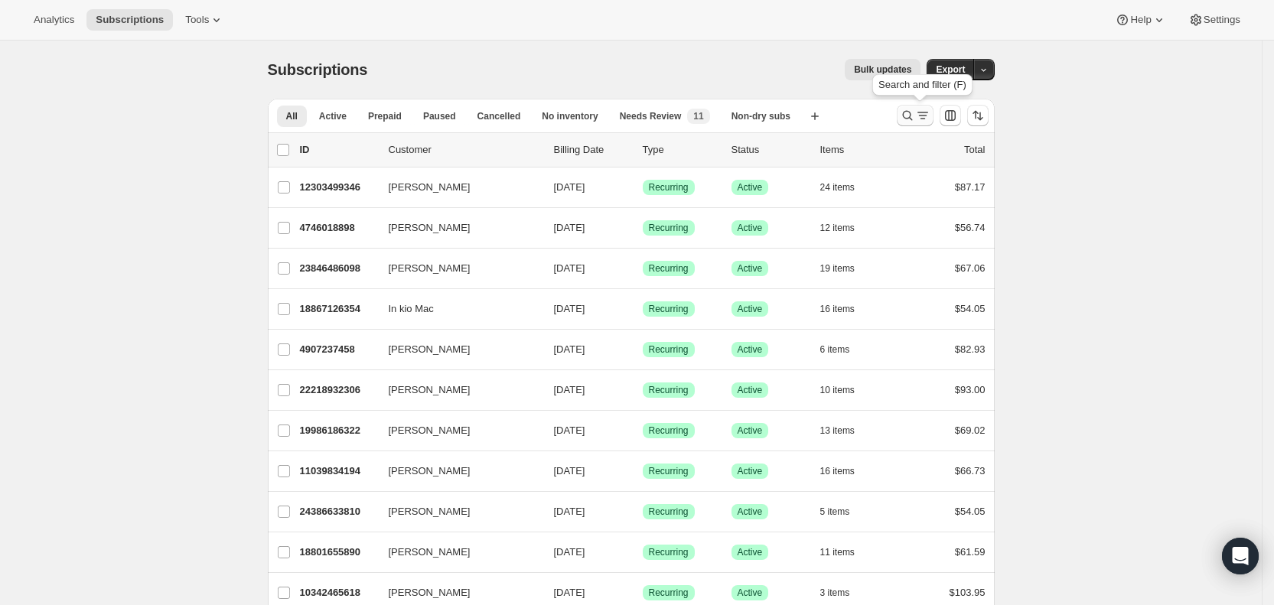
click at [923, 119] on icon "Search and filter results" at bounding box center [922, 115] width 15 height 15
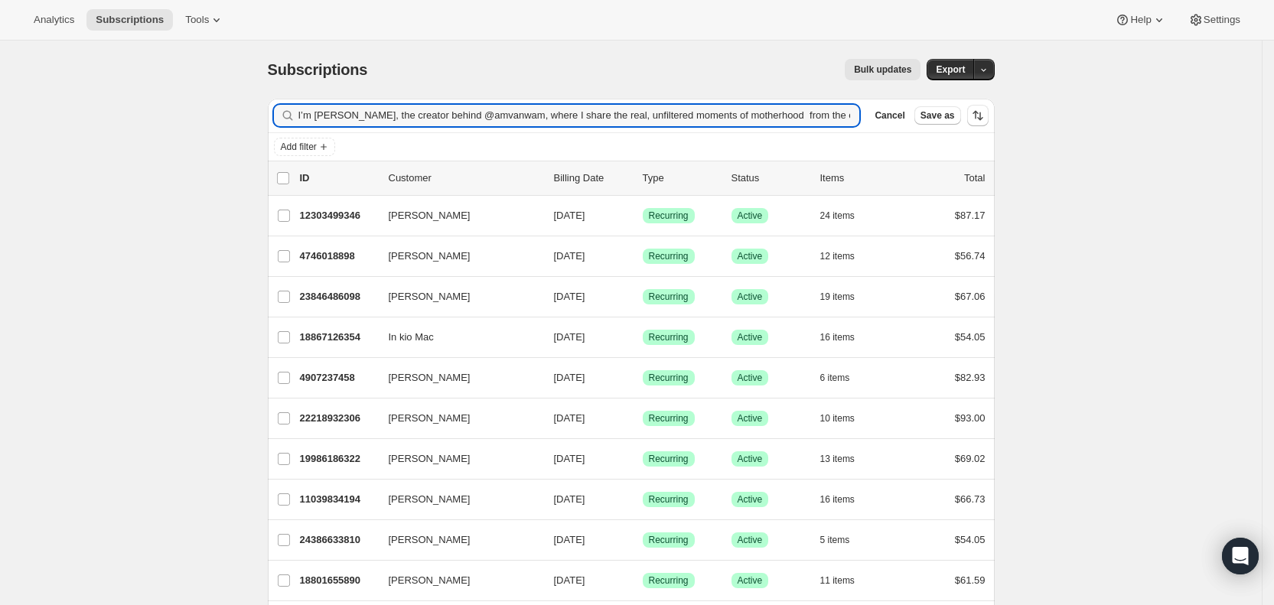
scroll to position [0, 3515]
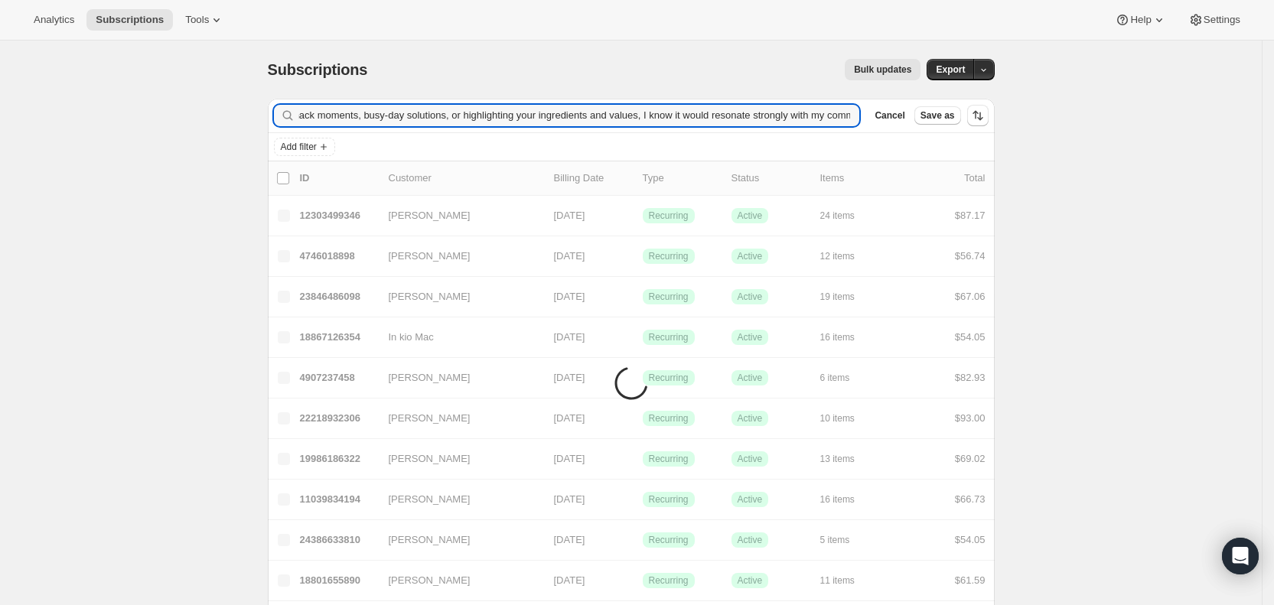
type input "I’m [PERSON_NAME], the creator behind @amvanwam, where I share the real, unfilt…"
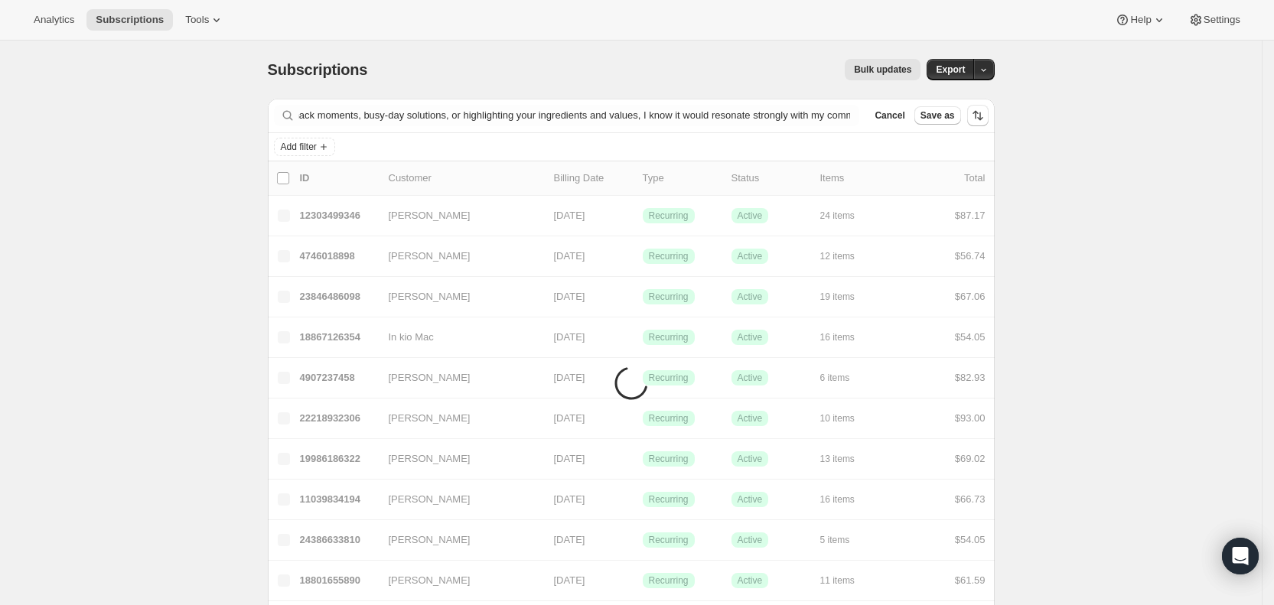
scroll to position [0, 0]
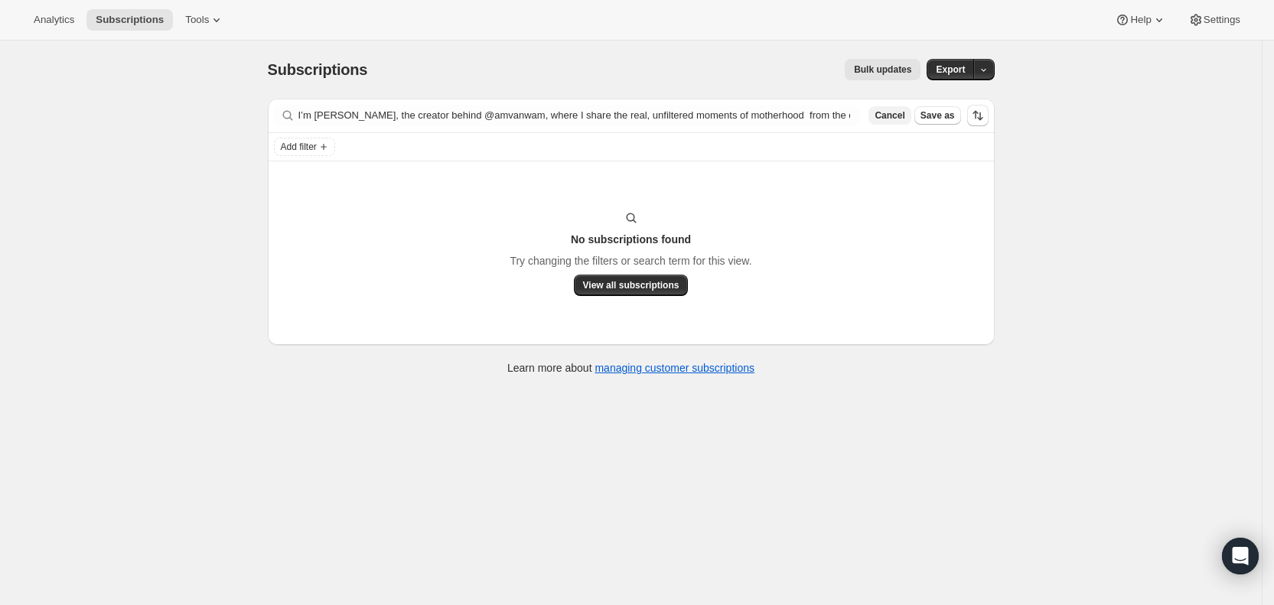
click at [891, 112] on span "Cancel" at bounding box center [890, 115] width 30 height 12
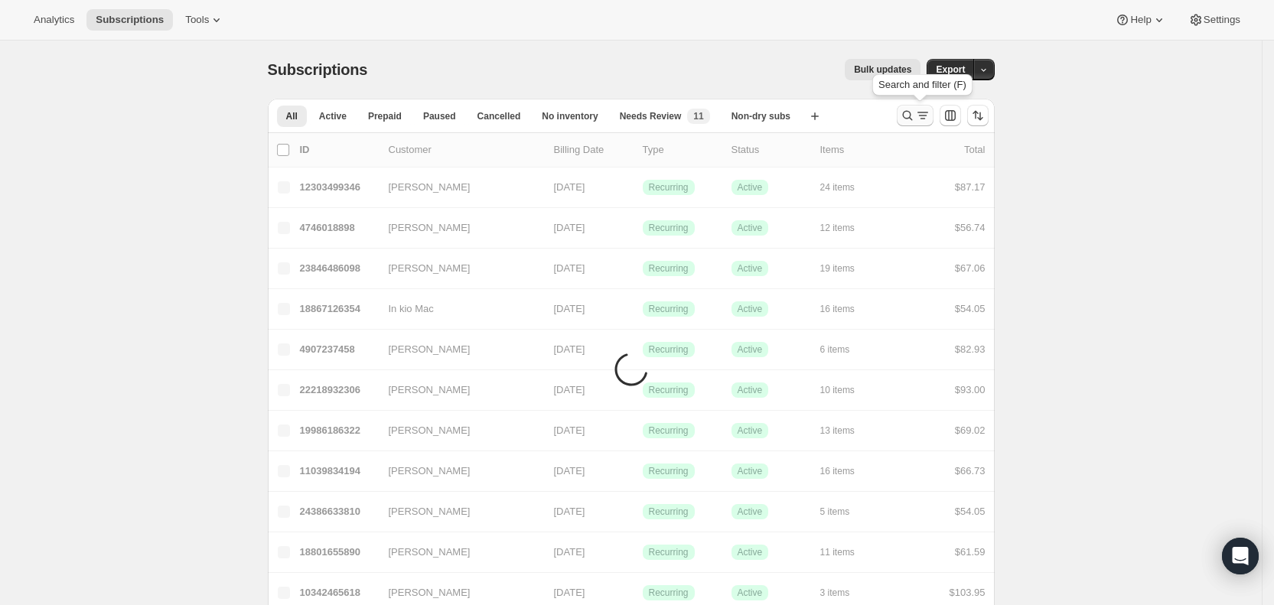
click at [915, 118] on icon "Search and filter results" at bounding box center [907, 115] width 15 height 15
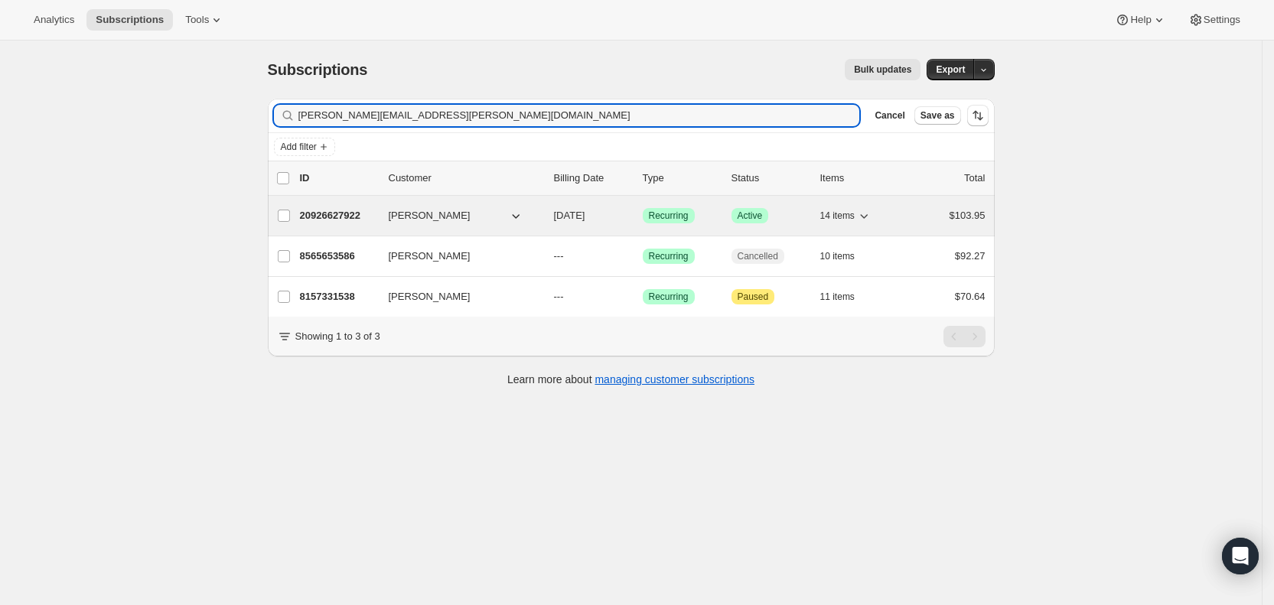
type input "[PERSON_NAME][EMAIL_ADDRESS][PERSON_NAME][DOMAIN_NAME]"
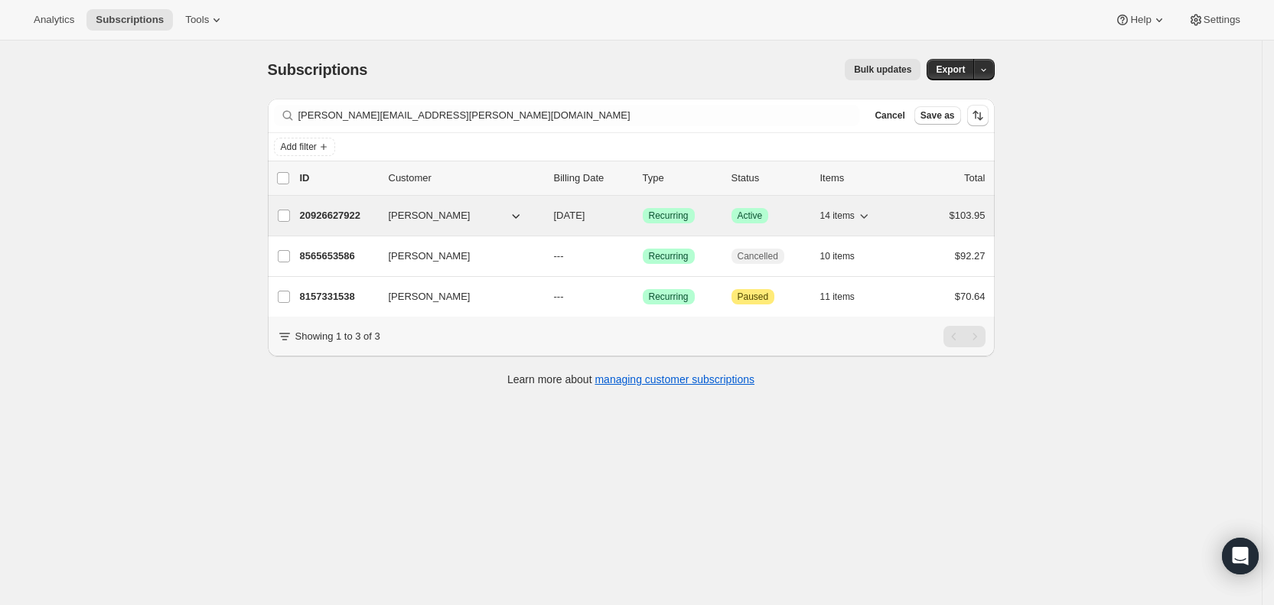
click at [585, 210] on span "[DATE]" at bounding box center [569, 215] width 31 height 11
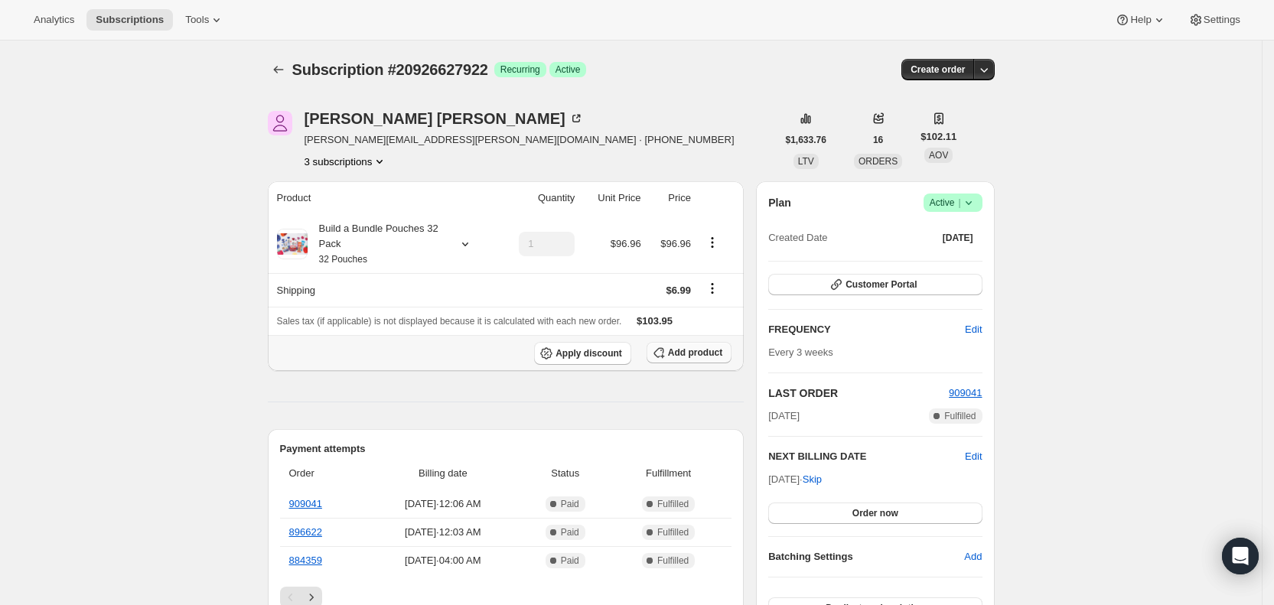
click at [675, 353] on span "Add product" at bounding box center [695, 353] width 54 height 12
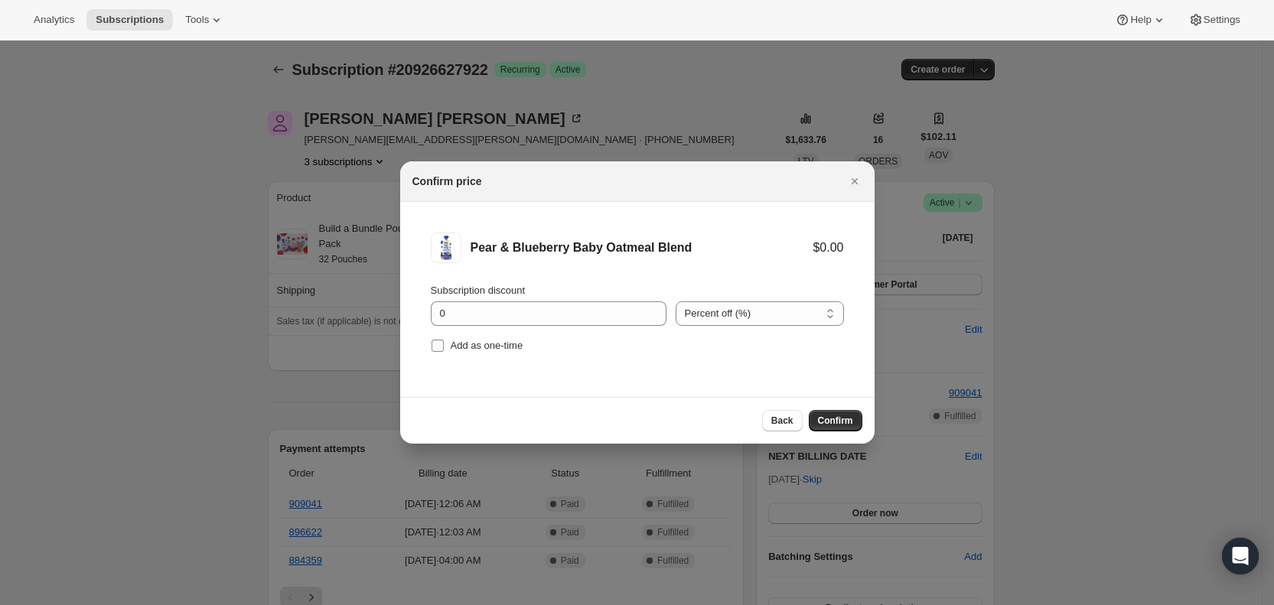
click at [444, 341] on label "Add as one-time" at bounding box center [477, 345] width 93 height 21
click at [444, 341] on input "Add as one-time" at bounding box center [438, 346] width 12 height 12
checkbox input "true"
click at [820, 414] on button "Confirm" at bounding box center [836, 420] width 54 height 21
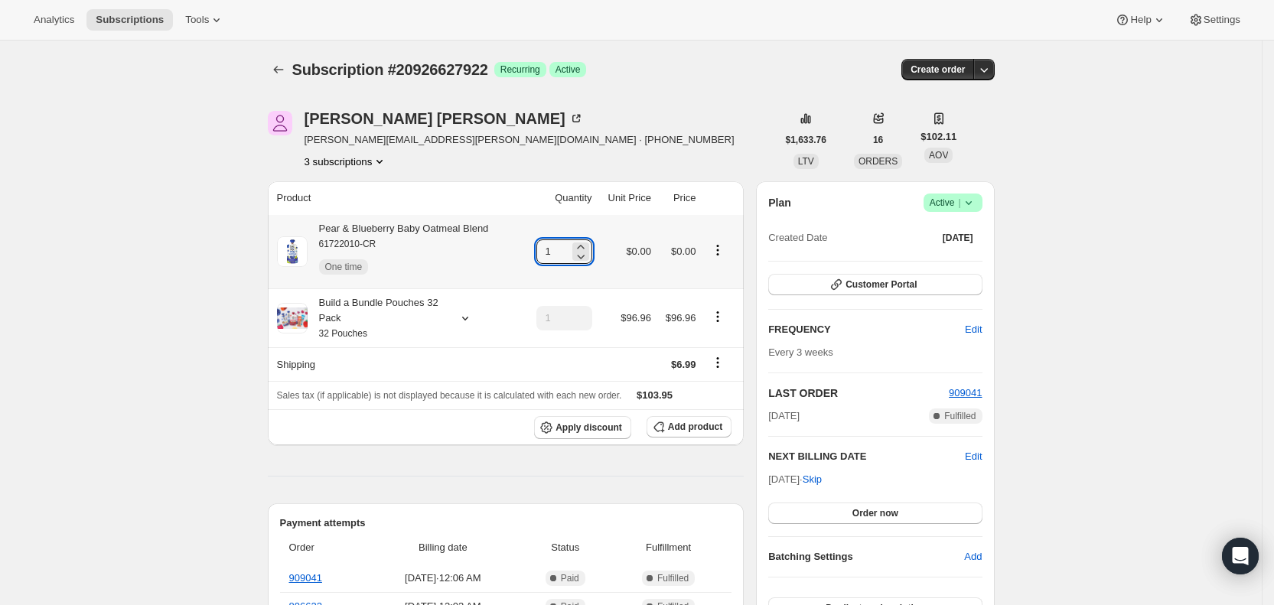
drag, startPoint x: 552, startPoint y: 253, endPoint x: 671, endPoint y: 201, distance: 130.2
click at [569, 253] on input "1" at bounding box center [552, 251] width 33 height 24
type input "3"
